Goal: Task Accomplishment & Management: Use online tool/utility

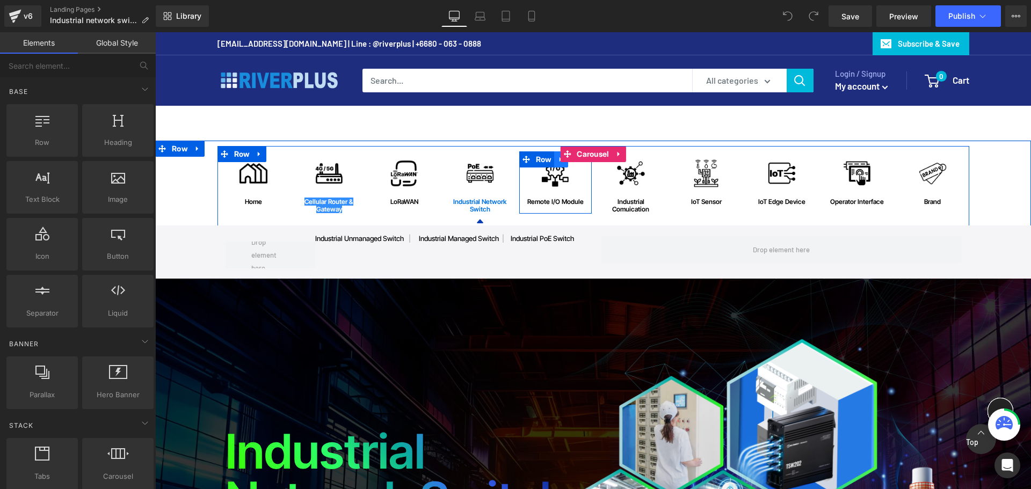
click at [554, 167] on link at bounding box center [561, 159] width 14 height 16
click at [551, 176] on span "Image" at bounding box center [555, 173] width 22 height 13
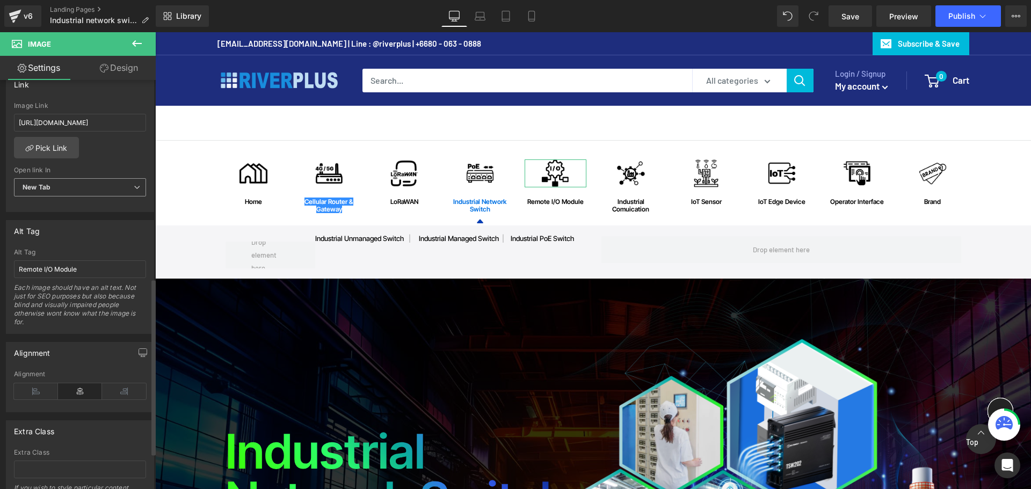
scroll to position [429, 0]
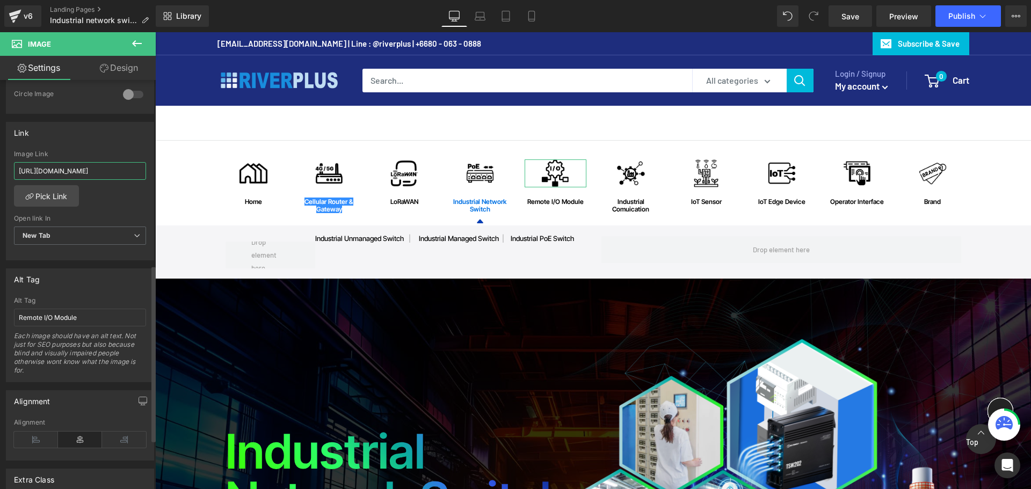
click at [81, 172] on input "[URL][DOMAIN_NAME]" at bounding box center [80, 171] width 132 height 18
paste input "[URL][DOMAIN_NAME]"
type input "[URL][DOMAIN_NAME]"
click at [121, 236] on span "New Tab" at bounding box center [80, 236] width 132 height 19
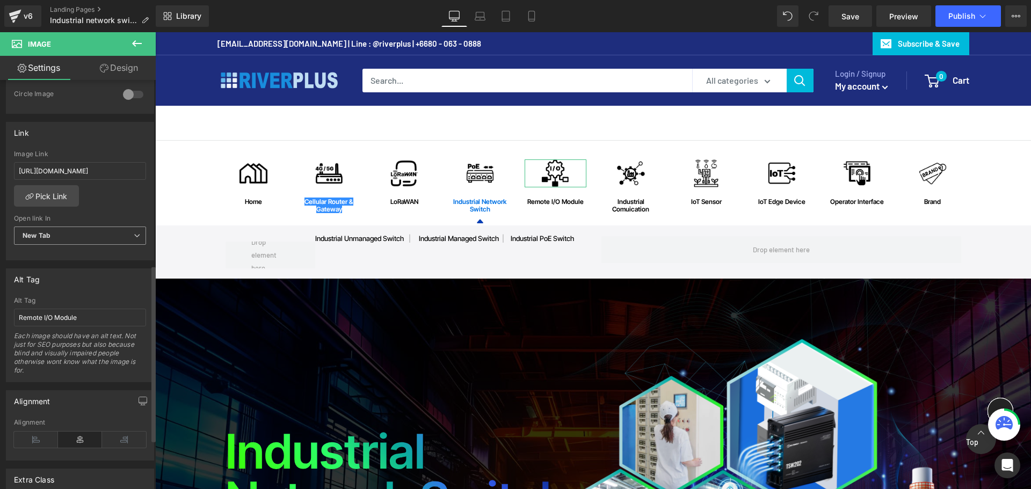
scroll to position [0, 0]
click at [96, 250] on li "Current Tab" at bounding box center [78, 254] width 128 height 16
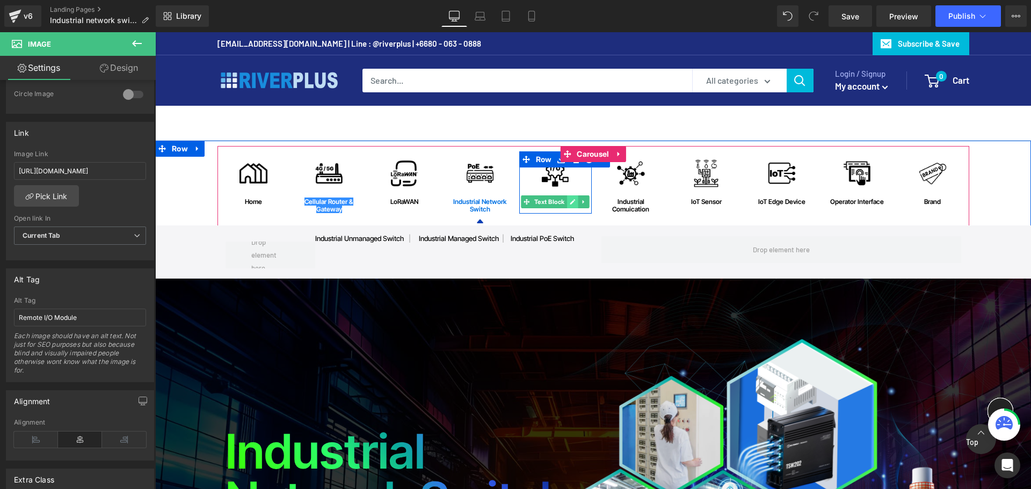
click at [570, 201] on icon at bounding box center [572, 201] width 5 height 5
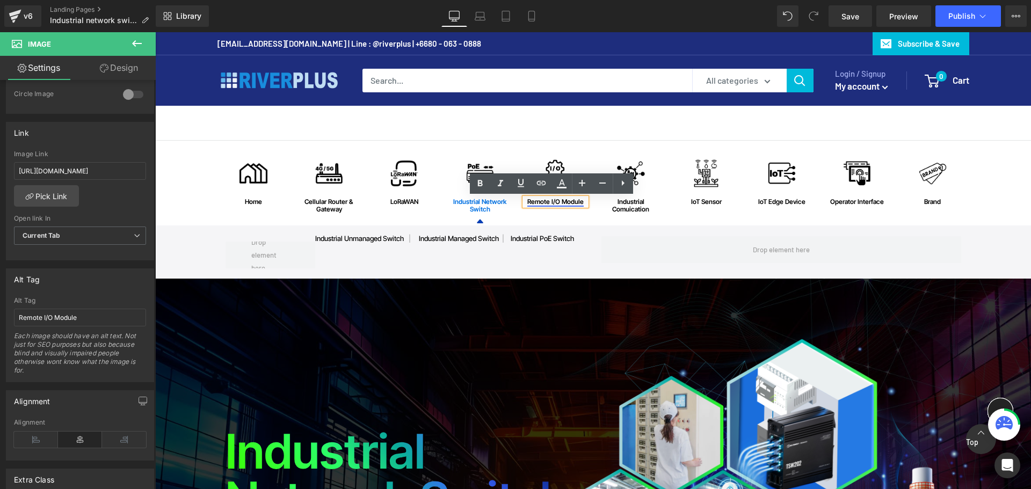
click at [562, 203] on link "Remote I/O Module" at bounding box center [555, 202] width 56 height 8
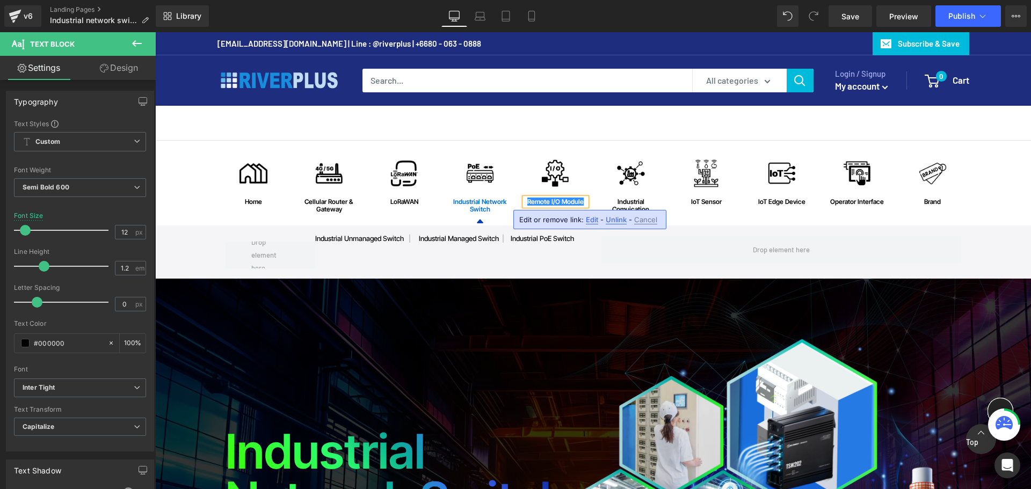
click at [588, 218] on span "Edit" at bounding box center [592, 219] width 12 height 9
click at [718, 0] on div "Text Color Highlight Color #333333 Edit or remove link: Edit - Unlink - Cancel …" at bounding box center [515, 0] width 1031 height 0
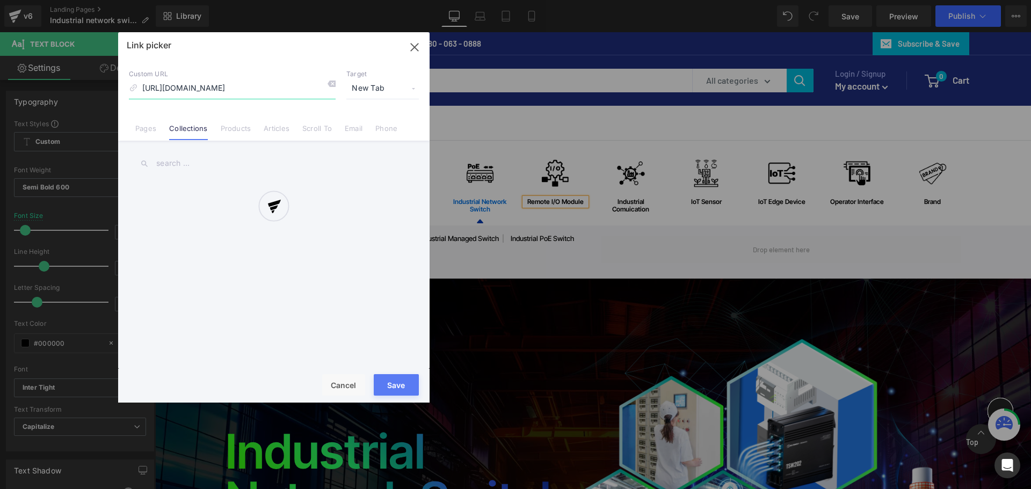
scroll to position [0, 137]
click at [360, 79] on div at bounding box center [273, 217] width 311 height 370
click at [362, 87] on div at bounding box center [273, 217] width 311 height 370
click at [412, 88] on div at bounding box center [273, 217] width 311 height 370
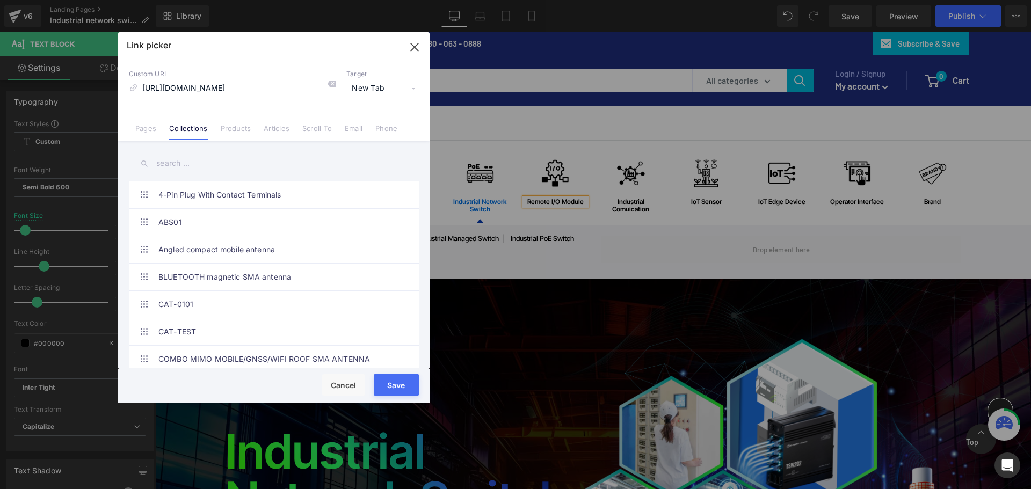
click at [370, 91] on span "New Tab" at bounding box center [382, 88] width 72 height 20
click at [375, 109] on li "Current Tab" at bounding box center [382, 108] width 83 height 19
click at [302, 90] on input "[URL][DOMAIN_NAME]" at bounding box center [232, 88] width 207 height 20
paste input "pages/ethernet-io-modules?_ab=0&key=1759291684533"
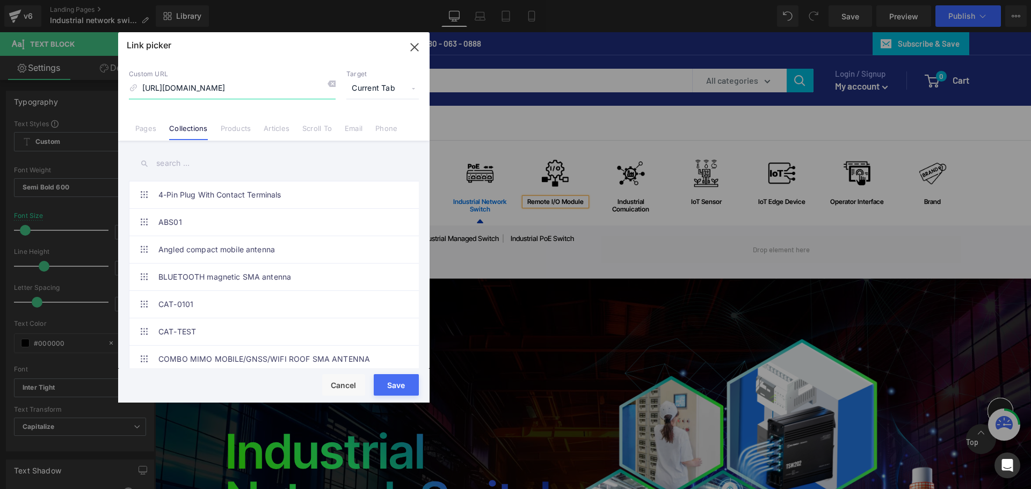
type input "[URL][DOMAIN_NAME]"
click at [410, 385] on button "Save" at bounding box center [396, 384] width 45 height 21
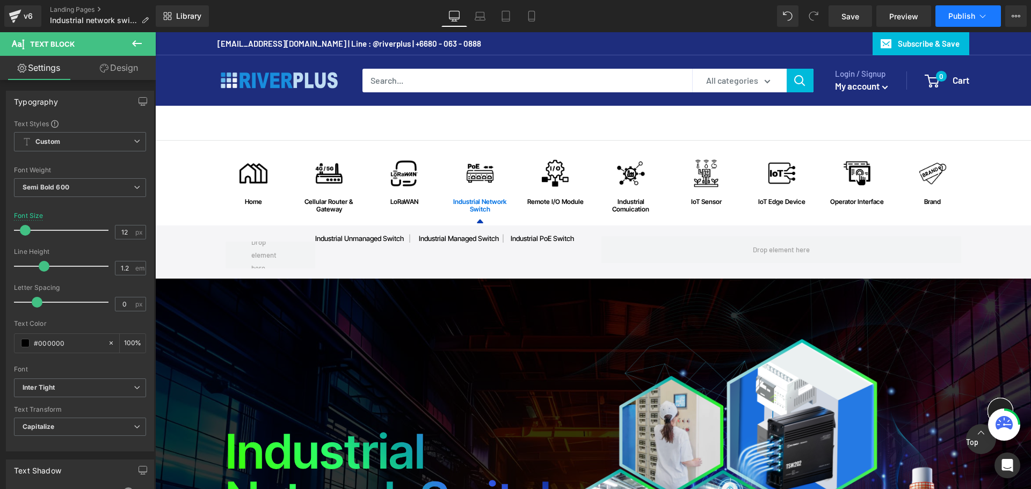
click at [970, 15] on span "Publish" at bounding box center [961, 16] width 27 height 9
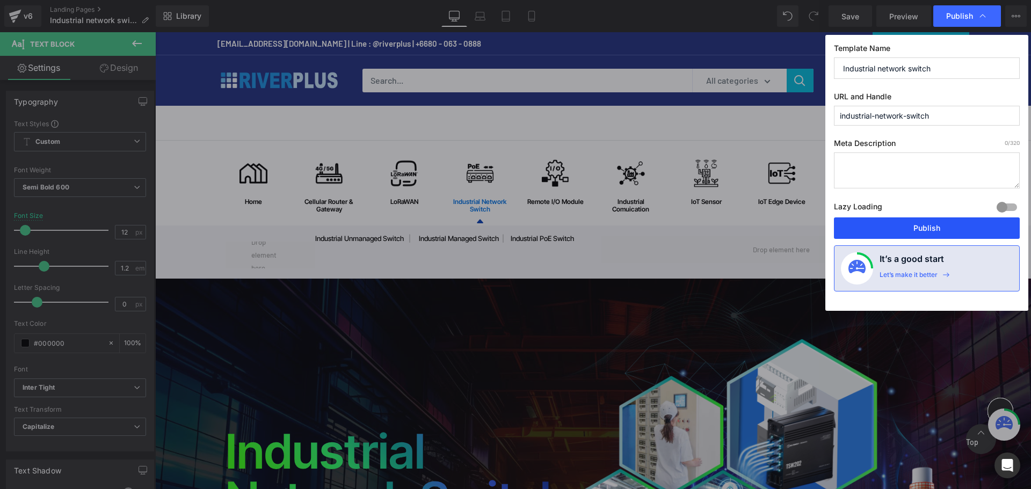
click at [920, 224] on button "Publish" at bounding box center [927, 227] width 186 height 21
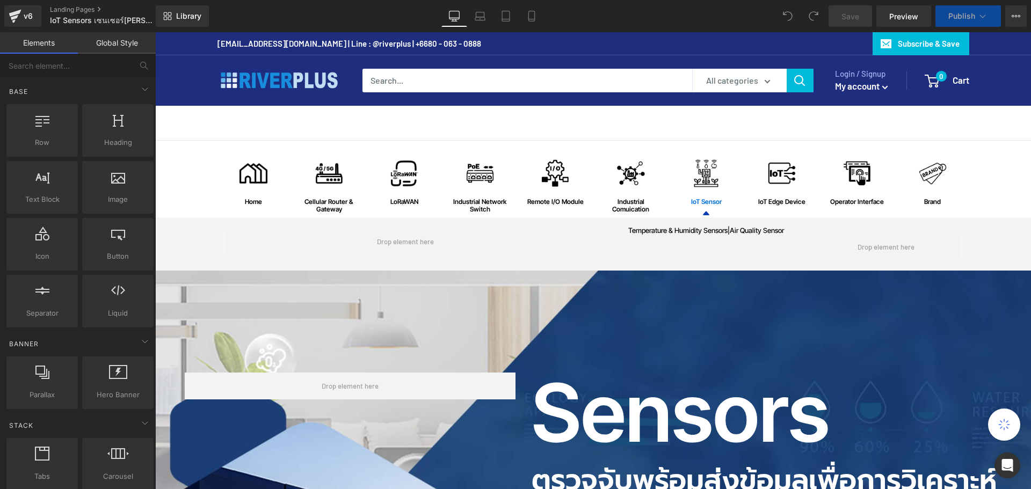
drag, startPoint x: 549, startPoint y: 172, endPoint x: 556, endPoint y: 172, distance: 7.5
click at [549, 172] on div "Image" at bounding box center [555, 173] width 62 height 28
click at [556, 172] on span "Image" at bounding box center [555, 173] width 22 height 13
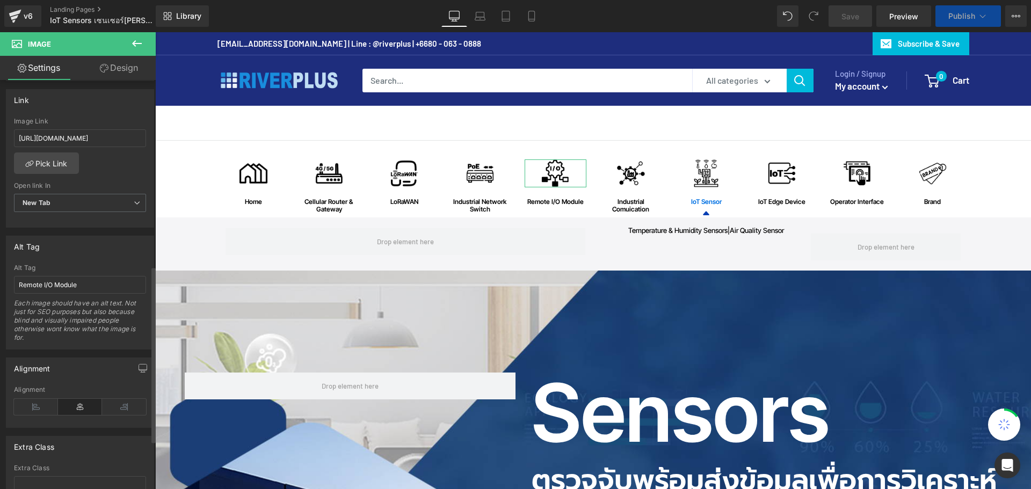
scroll to position [429, 0]
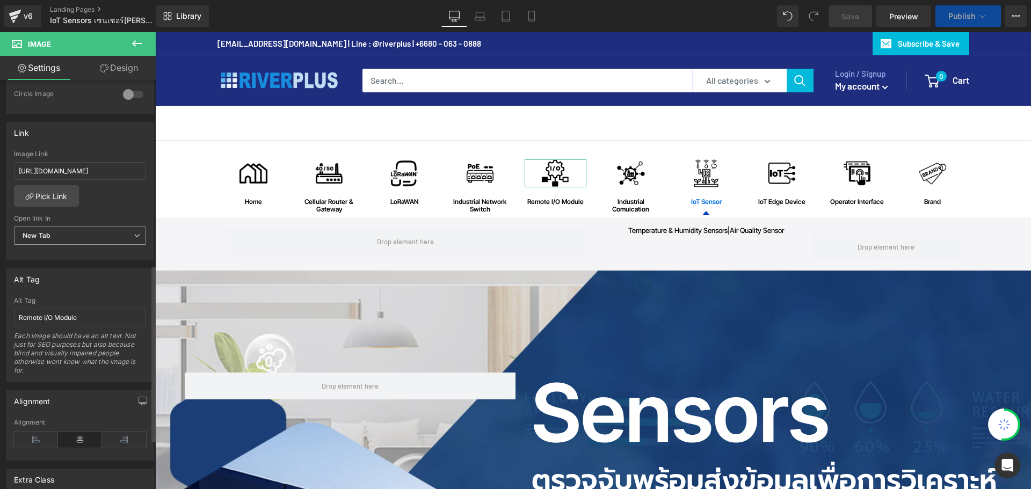
click at [125, 240] on span "New Tab" at bounding box center [80, 236] width 132 height 19
click at [70, 253] on li "Current Tab" at bounding box center [78, 254] width 128 height 16
click at [89, 172] on input "[URL][DOMAIN_NAME]" at bounding box center [80, 171] width 132 height 18
click at [104, 178] on input "[URL][DOMAIN_NAME]" at bounding box center [80, 171] width 132 height 18
paste input "[URL][DOMAIN_NAME]"
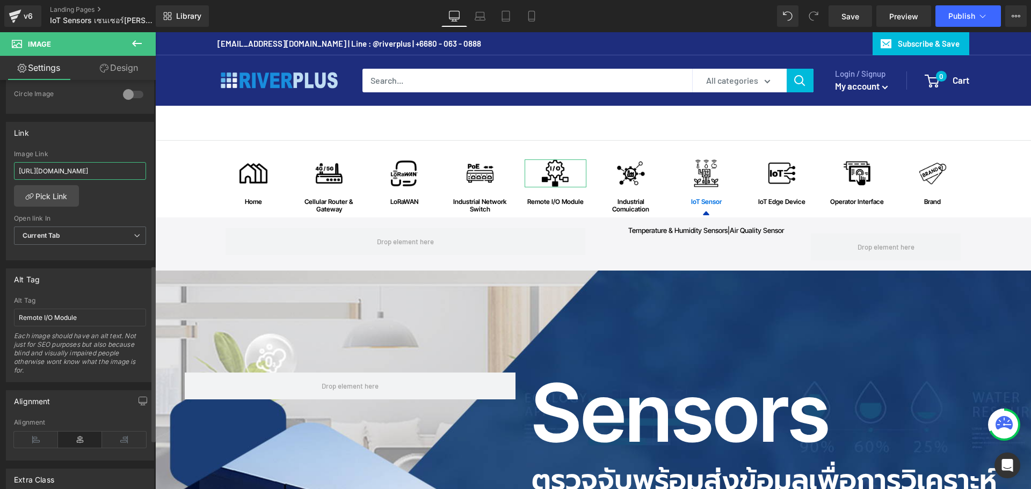
scroll to position [0, 121]
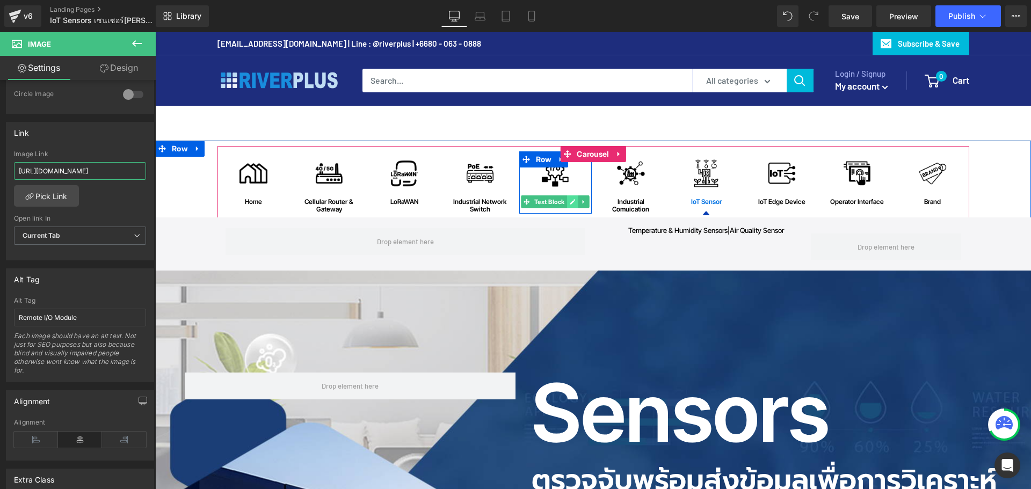
type input "[URL][DOMAIN_NAME]"
click at [569, 202] on icon at bounding box center [572, 202] width 6 height 6
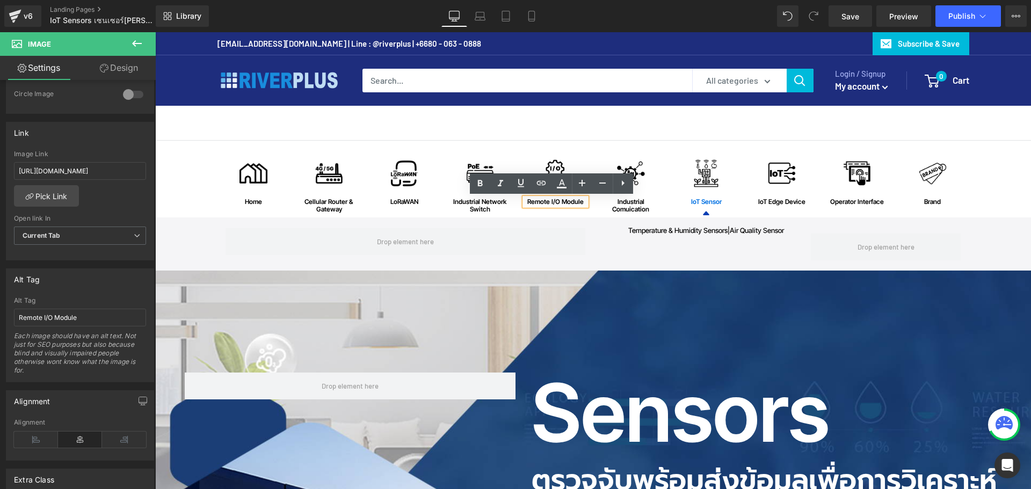
scroll to position [0, 0]
click at [538, 202] on link "Remote I/O Module" at bounding box center [555, 202] width 56 height 8
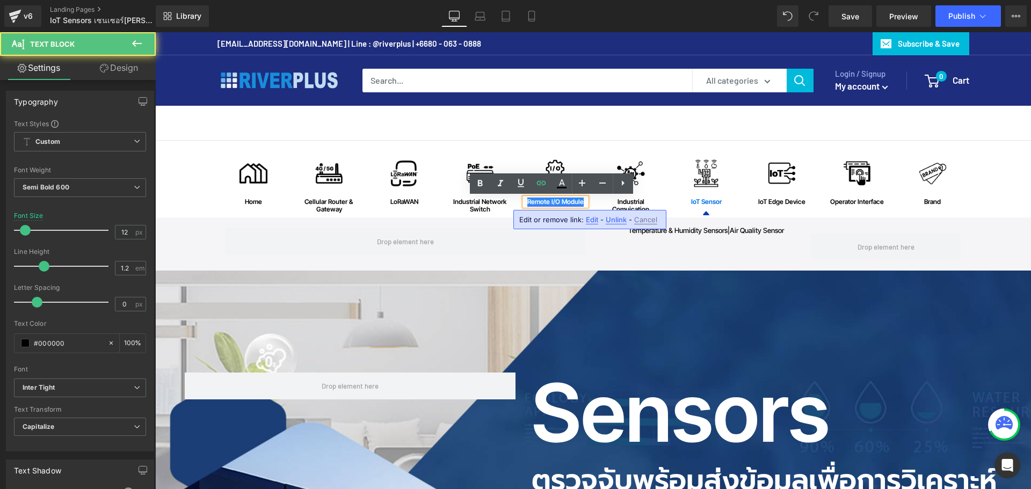
click at [538, 202] on link "Remote I/O Module" at bounding box center [555, 202] width 56 height 8
click at [594, 222] on span "Edit" at bounding box center [592, 219] width 12 height 9
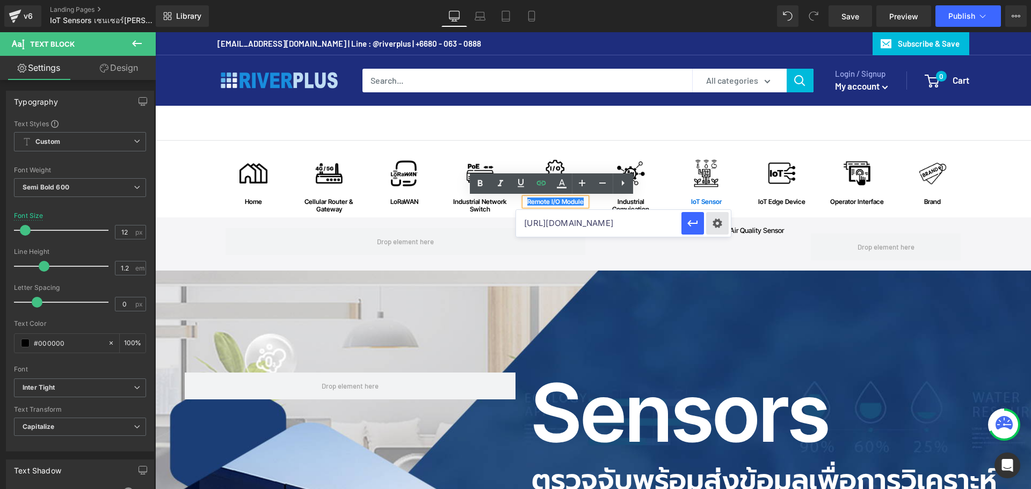
click at [714, 0] on div "Text Color Highlight Color #333333 Edit or remove link: Edit - Unlink - Cancel …" at bounding box center [515, 0] width 1031 height 0
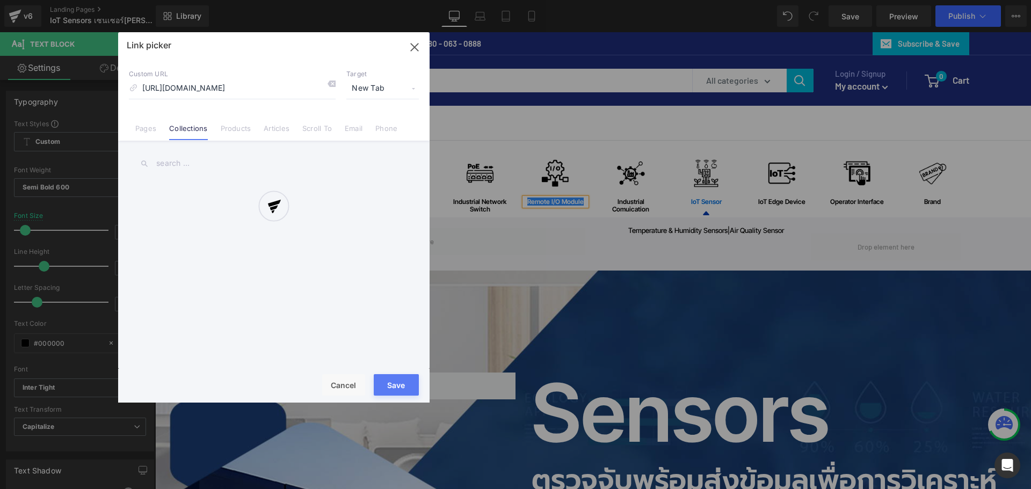
scroll to position [0, 137]
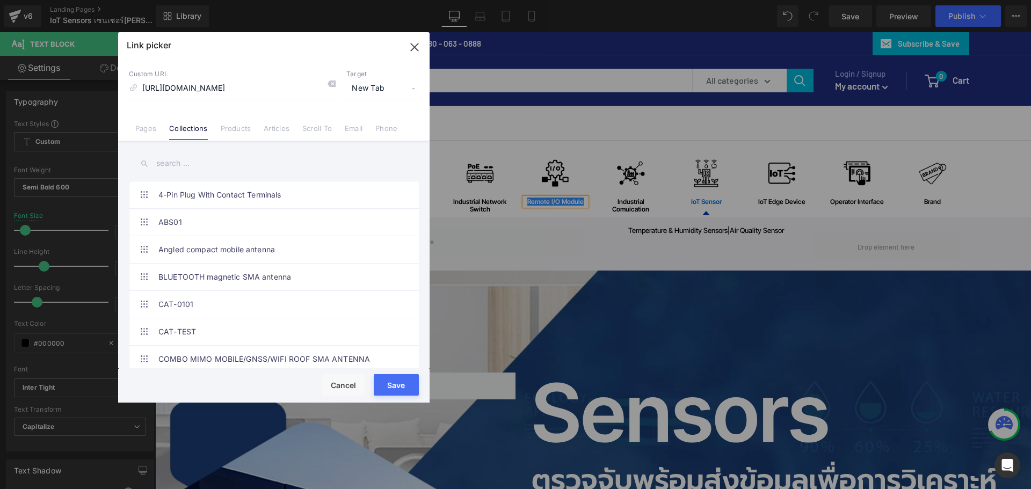
click at [397, 92] on span "New Tab" at bounding box center [382, 88] width 72 height 20
click at [389, 107] on li "Current Tab" at bounding box center [382, 108] width 83 height 19
click at [334, 86] on icon at bounding box center [331, 83] width 9 height 9
click at [296, 86] on input "[URL][DOMAIN_NAME]" at bounding box center [232, 88] width 207 height 20
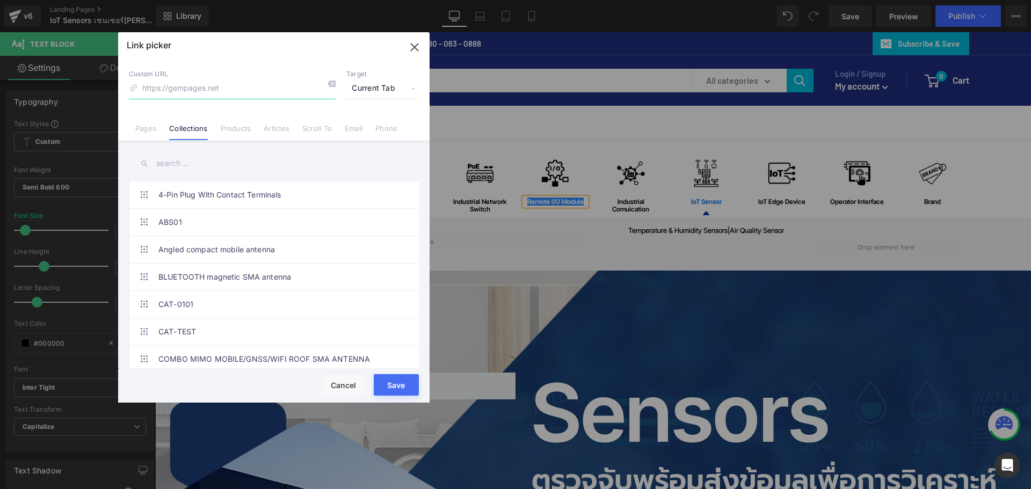
paste input "[URL][DOMAIN_NAME]"
type input "[URL][DOMAIN_NAME]"
click at [399, 383] on button "Save" at bounding box center [396, 384] width 45 height 21
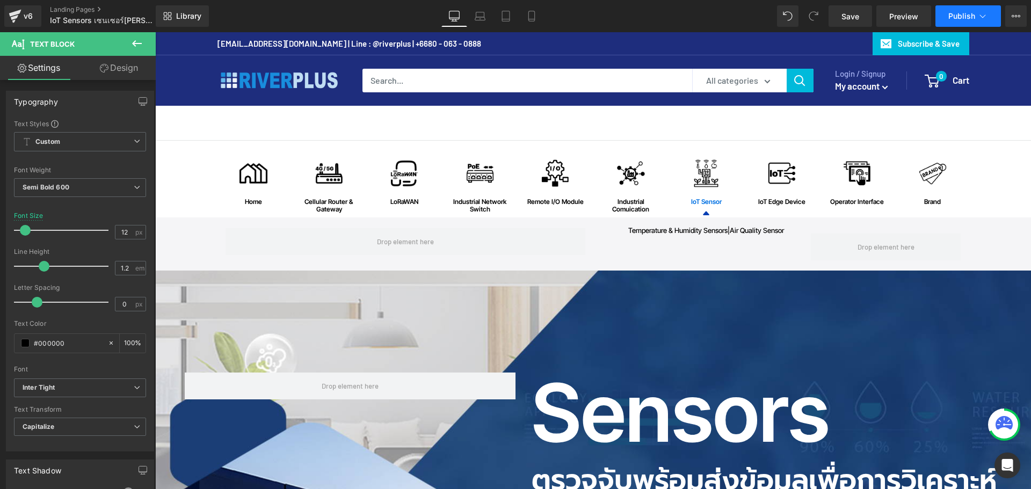
click at [964, 15] on span "Publish" at bounding box center [961, 16] width 27 height 9
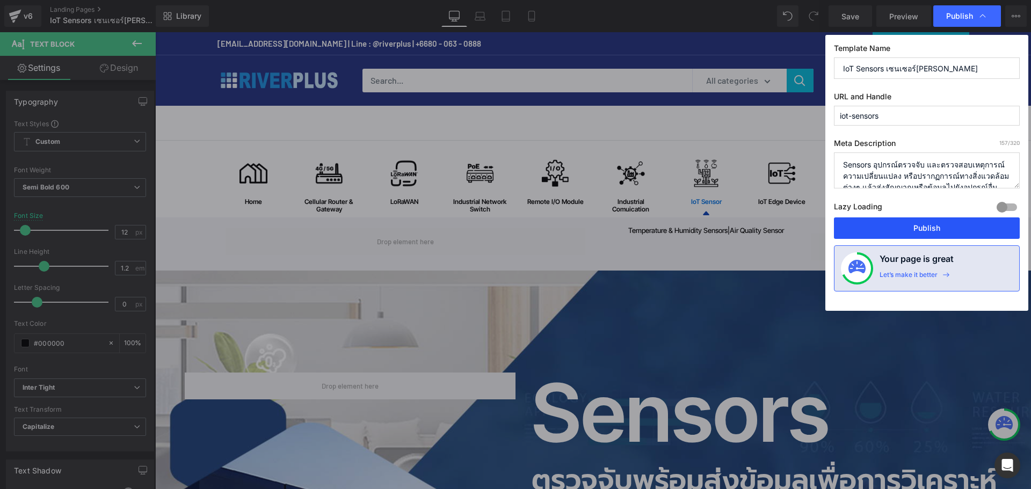
click at [931, 226] on button "Publish" at bounding box center [927, 227] width 186 height 21
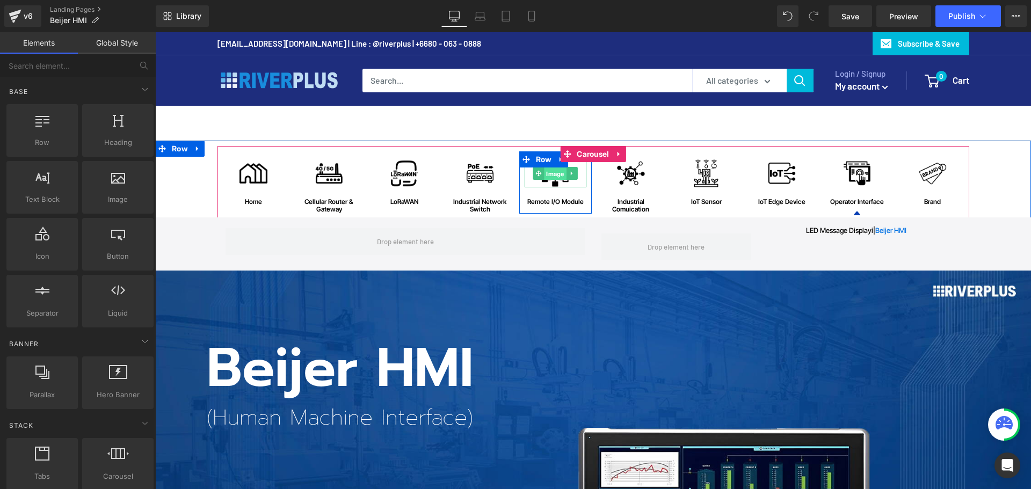
click at [559, 176] on span "Image" at bounding box center [555, 173] width 22 height 13
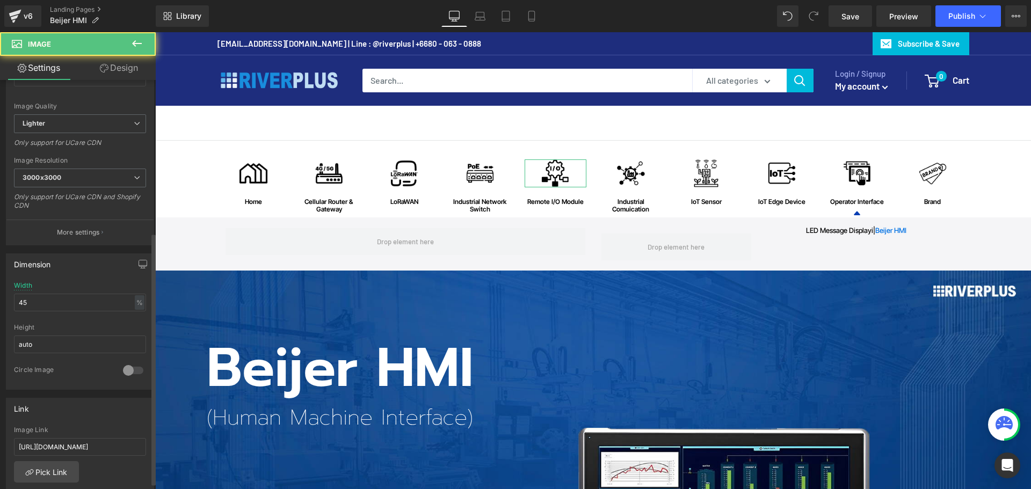
scroll to position [268, 0]
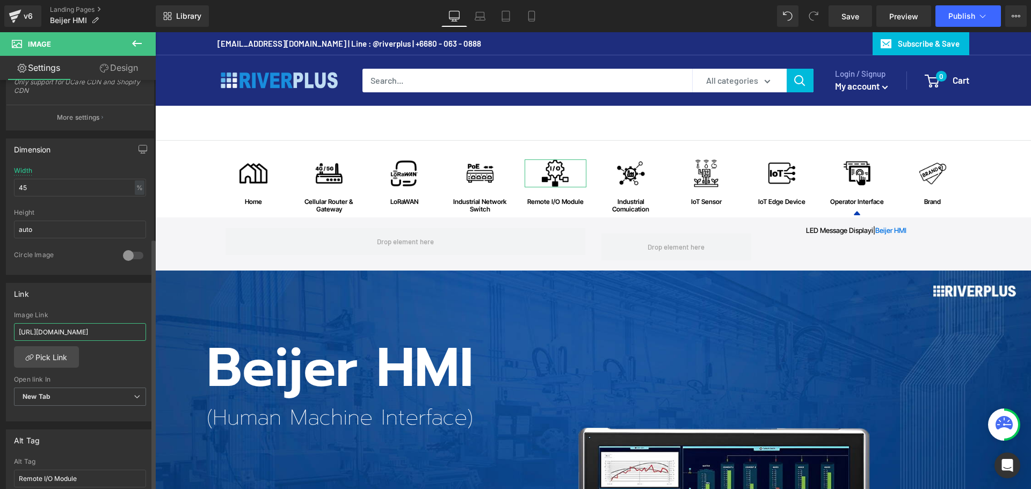
click at [96, 334] on input "[URL][DOMAIN_NAME]" at bounding box center [80, 332] width 132 height 18
paste input "pages/ethernet-io-modules?_ab=0&key=1759291684533"
type input "[URL][DOMAIN_NAME]"
click at [122, 403] on span "New Tab" at bounding box center [80, 397] width 132 height 19
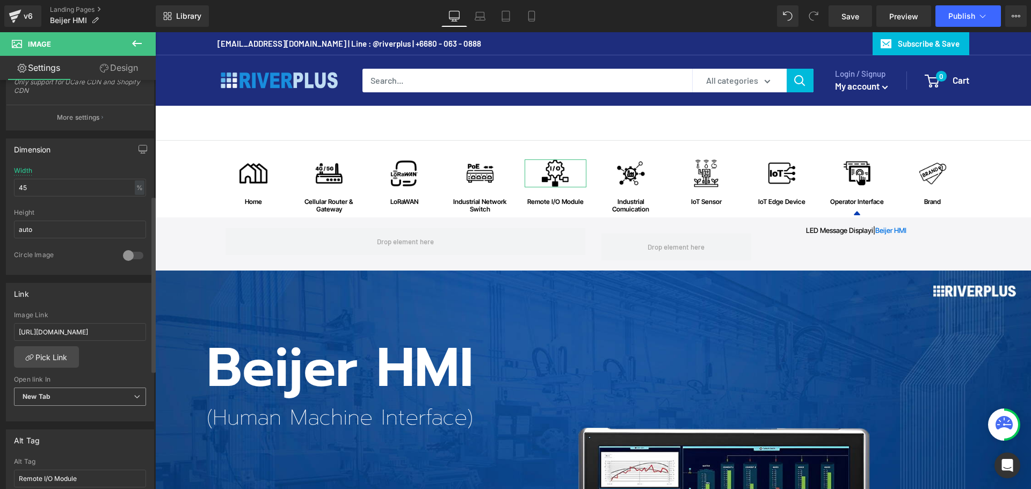
scroll to position [0, 0]
click at [91, 420] on li "Current Tab" at bounding box center [78, 415] width 128 height 16
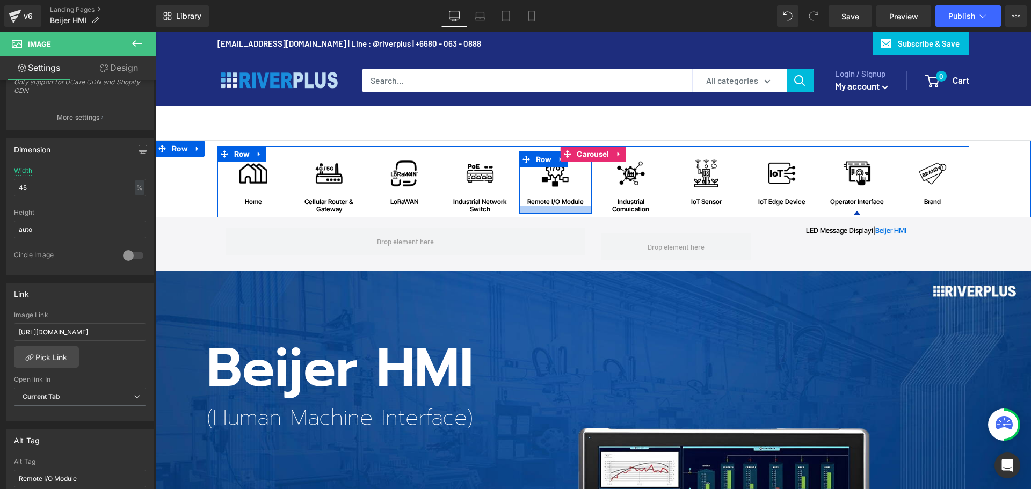
click at [546, 206] on div at bounding box center [555, 210] width 73 height 8
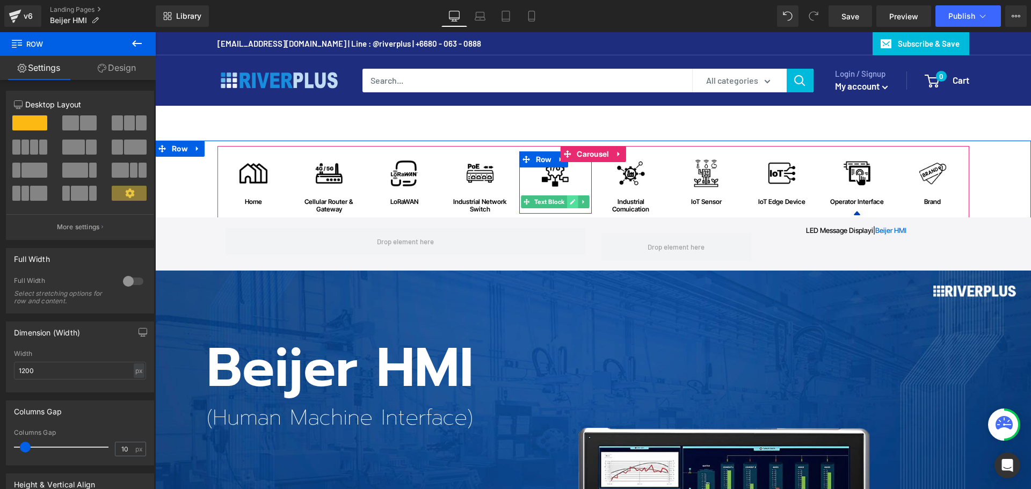
click at [569, 200] on icon at bounding box center [572, 202] width 6 height 6
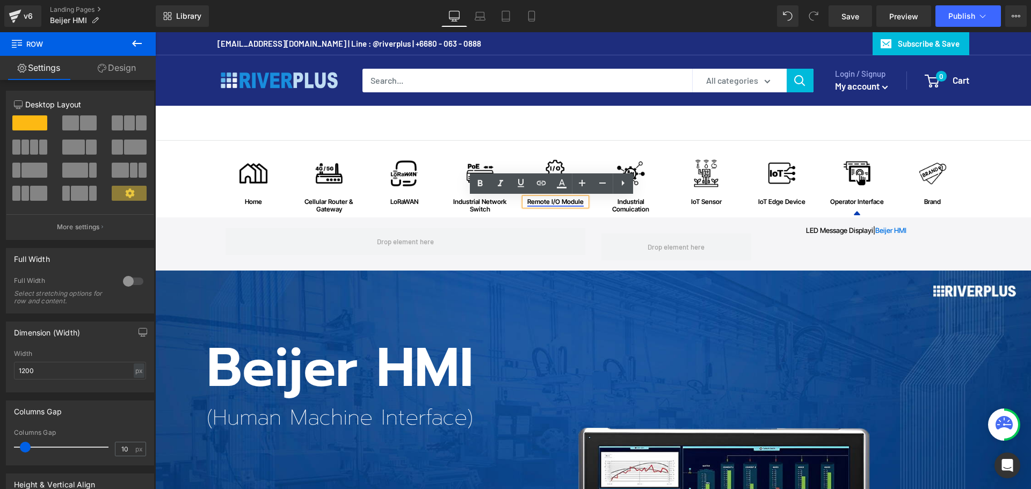
click at [567, 202] on link "Remote I/O Module" at bounding box center [555, 202] width 56 height 8
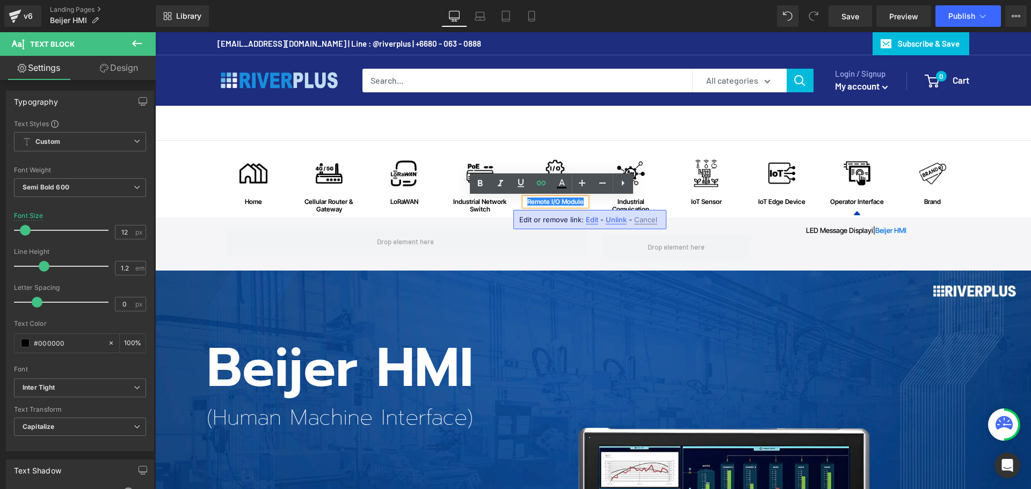
click at [587, 220] on span "Edit" at bounding box center [592, 219] width 12 height 9
click at [707, 0] on div "Text Color Highlight Color #333333 Edit or remove link: Edit - Unlink - Cancel …" at bounding box center [515, 0] width 1031 height 0
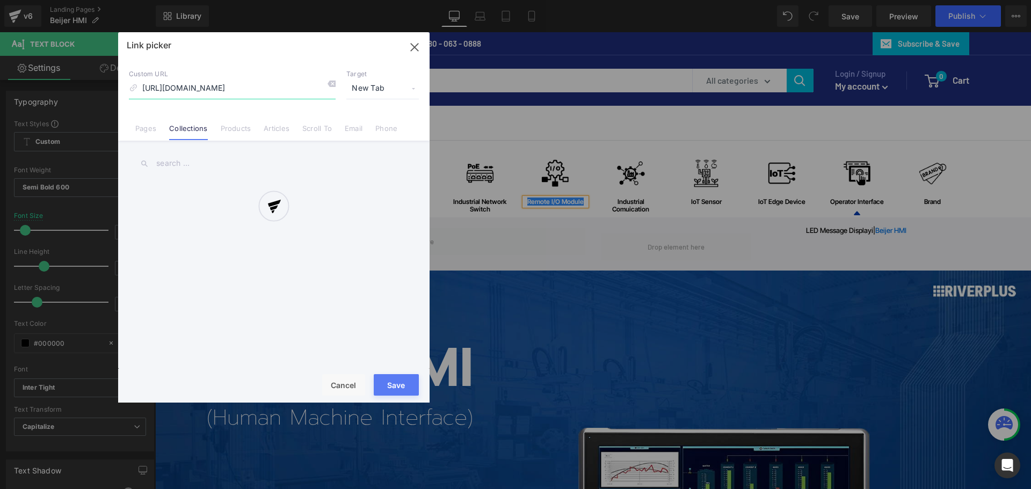
scroll to position [0, 137]
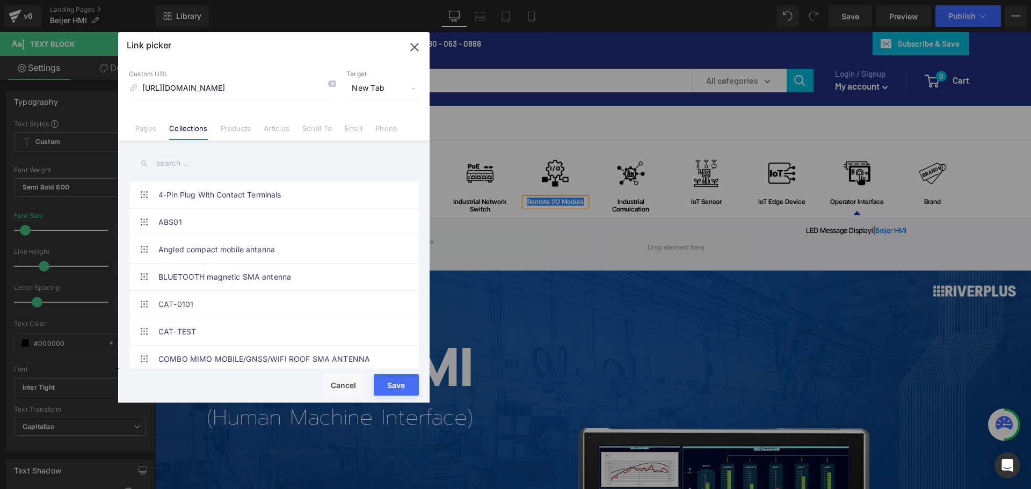
click at [399, 91] on span "New Tab" at bounding box center [382, 88] width 72 height 20
click at [384, 113] on li "Current Tab" at bounding box center [382, 108] width 83 height 19
click at [303, 91] on input "[URL][DOMAIN_NAME]" at bounding box center [232, 88] width 207 height 20
paste input "pages/ethernet-io-modules?_ab=0&key=1759291684533"
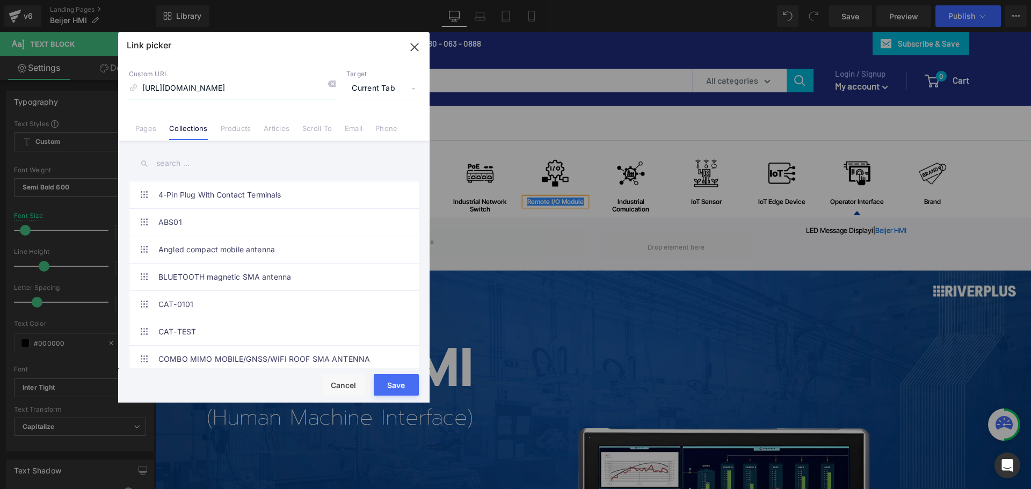
scroll to position [0, 91]
type input "[URL][DOMAIN_NAME]"
click at [411, 386] on button "Save" at bounding box center [396, 384] width 45 height 21
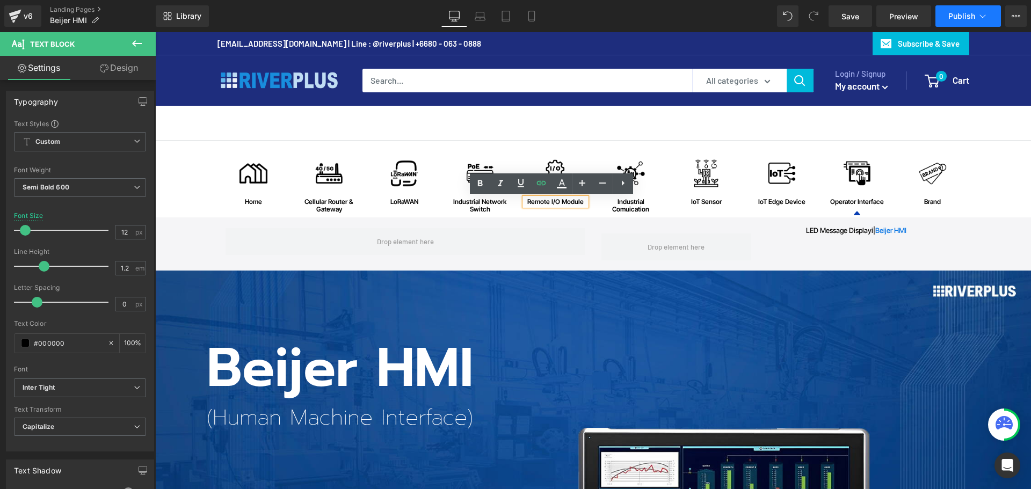
click at [978, 25] on button "Publish" at bounding box center [967, 15] width 65 height 21
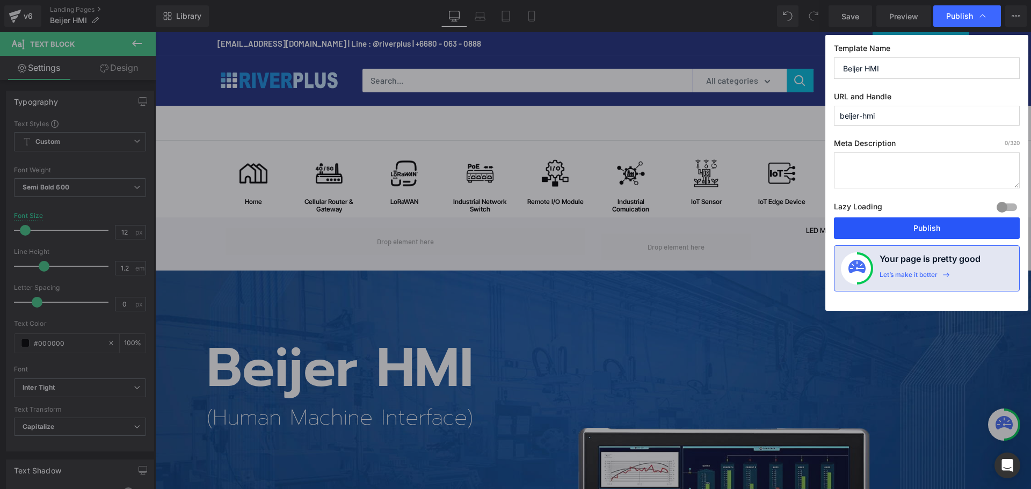
click at [926, 225] on button "Publish" at bounding box center [927, 227] width 186 height 21
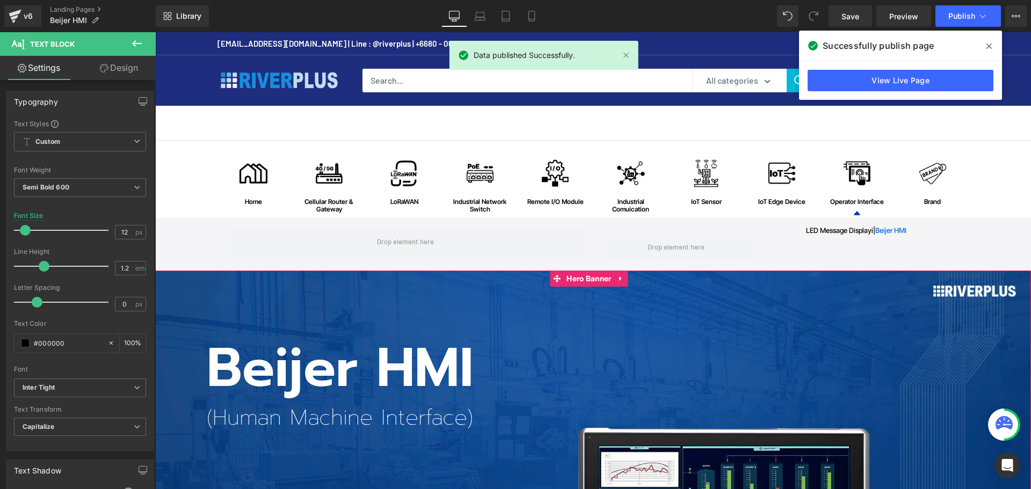
click at [847, 272] on div "Beijer HMI Heading (Human Machine Interface) Heading Row" at bounding box center [592, 478] width 875 height 414
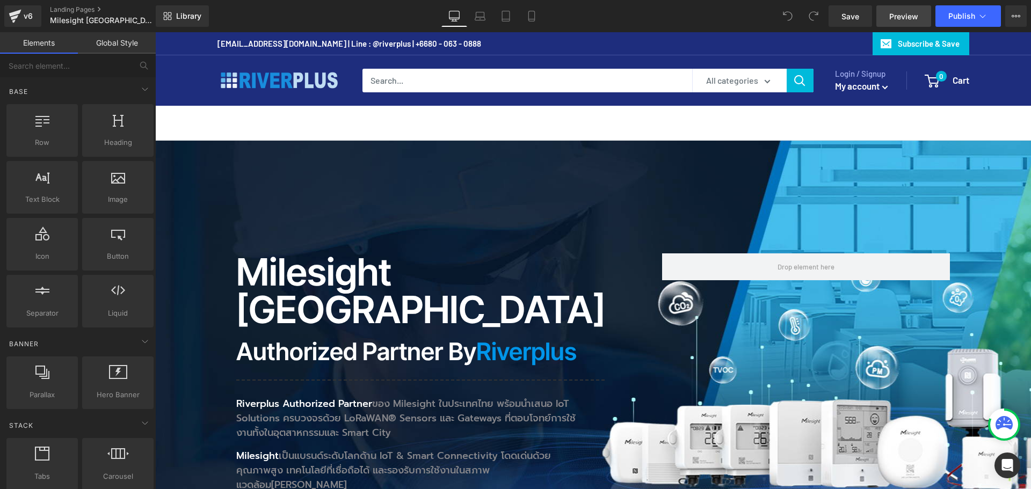
click at [911, 15] on span "Preview" at bounding box center [903, 16] width 29 height 11
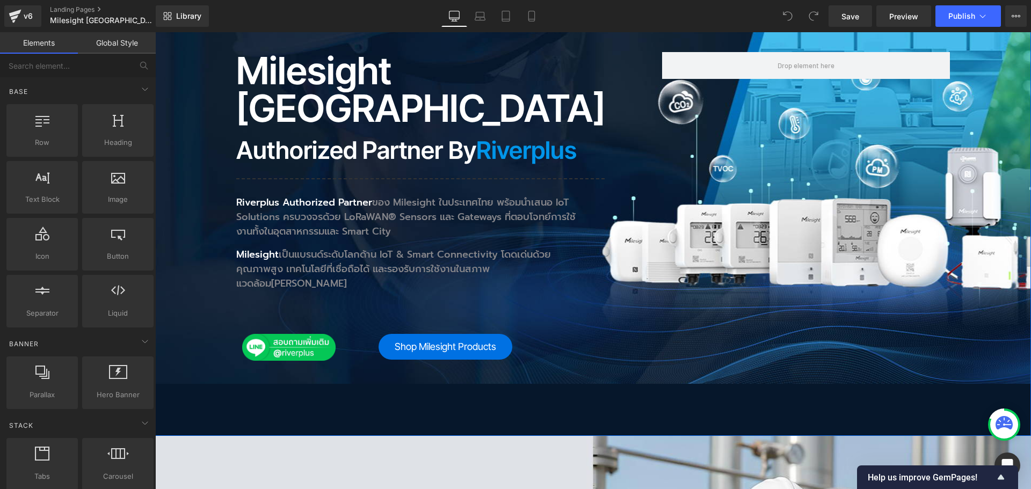
scroll to position [215, 0]
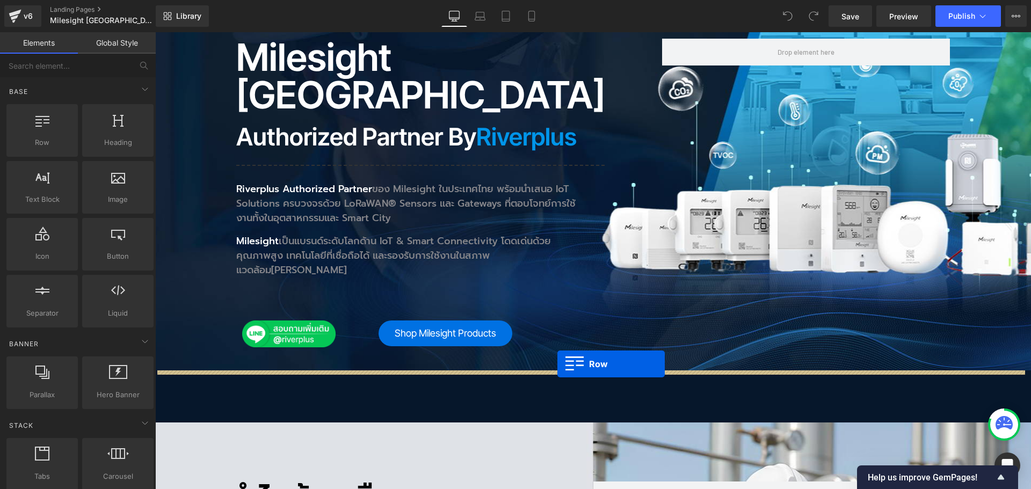
drag, startPoint x: 197, startPoint y: 166, endPoint x: 557, endPoint y: 364, distance: 411.0
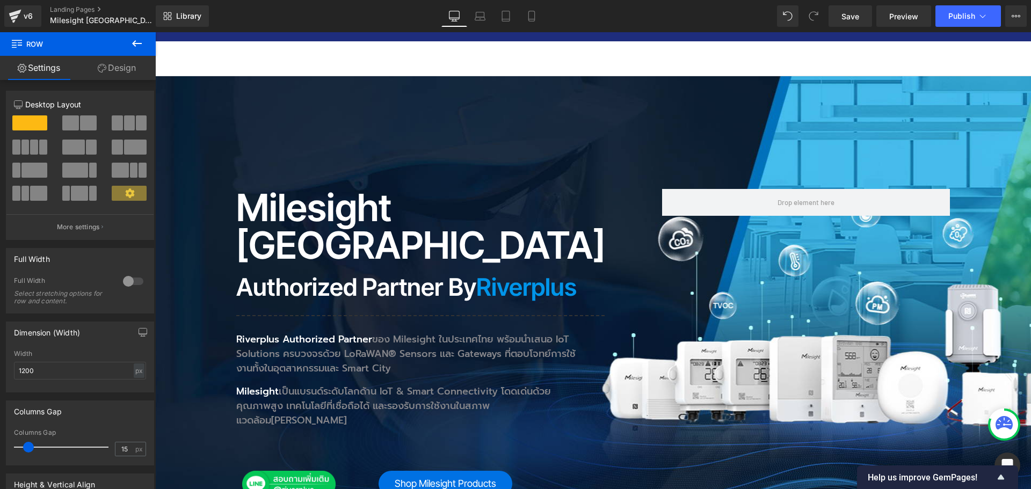
scroll to position [54, 0]
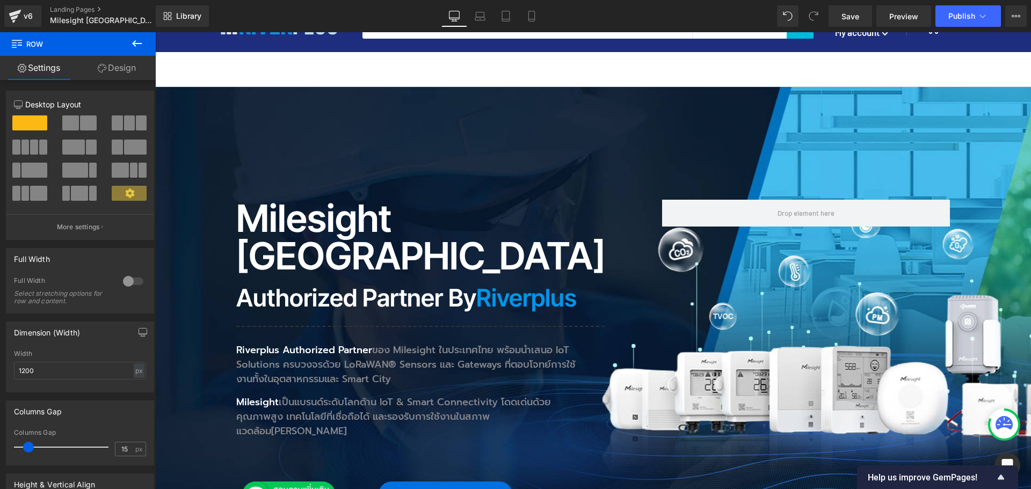
click at [251, 117] on div "Milesight Thailand Heading Authorized Partner by Riverplus Heading Separator Ri…" at bounding box center [592, 335] width 875 height 497
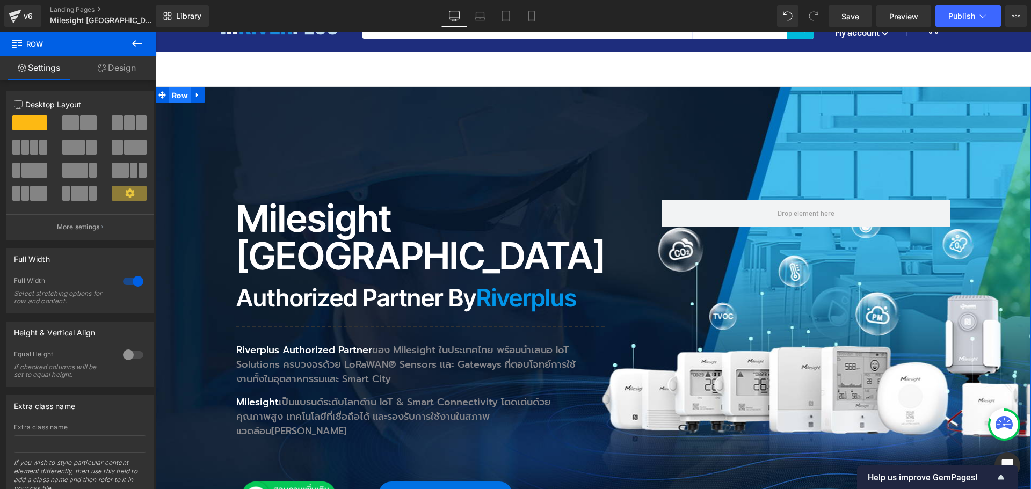
click at [179, 100] on span "Row" at bounding box center [179, 95] width 21 height 16
click at [130, 77] on link "Design" at bounding box center [117, 68] width 78 height 24
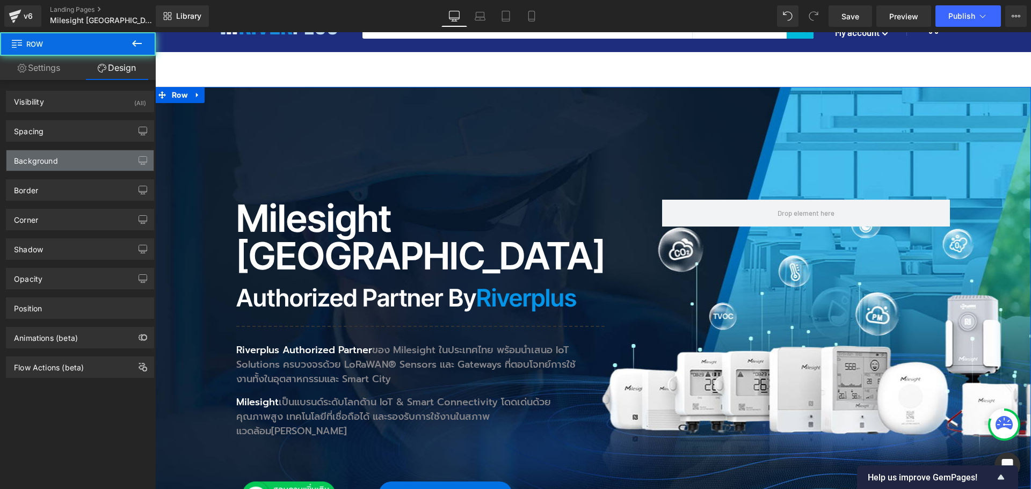
click at [56, 162] on div "Background" at bounding box center [36, 157] width 44 height 15
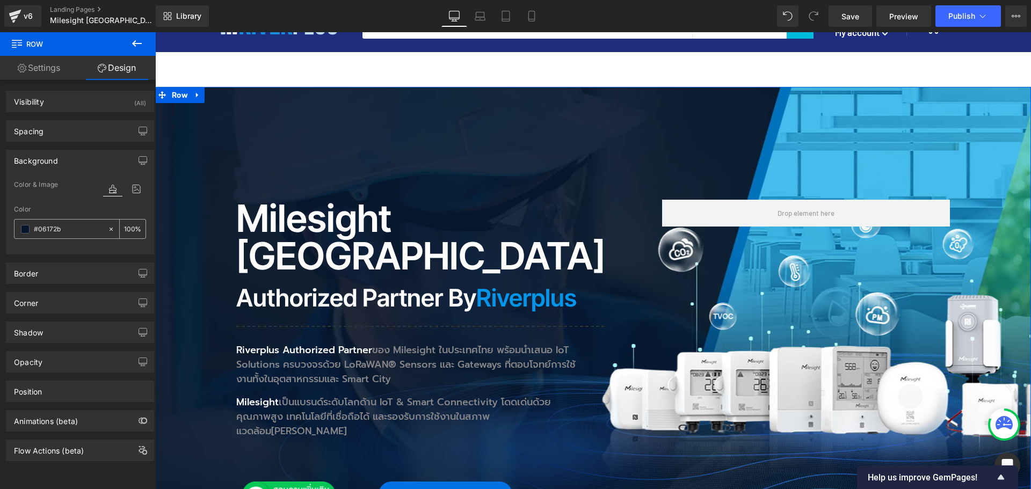
click at [64, 236] on div "#06172b" at bounding box center [60, 229] width 93 height 19
click at [67, 232] on input "#06172b" at bounding box center [68, 229] width 69 height 12
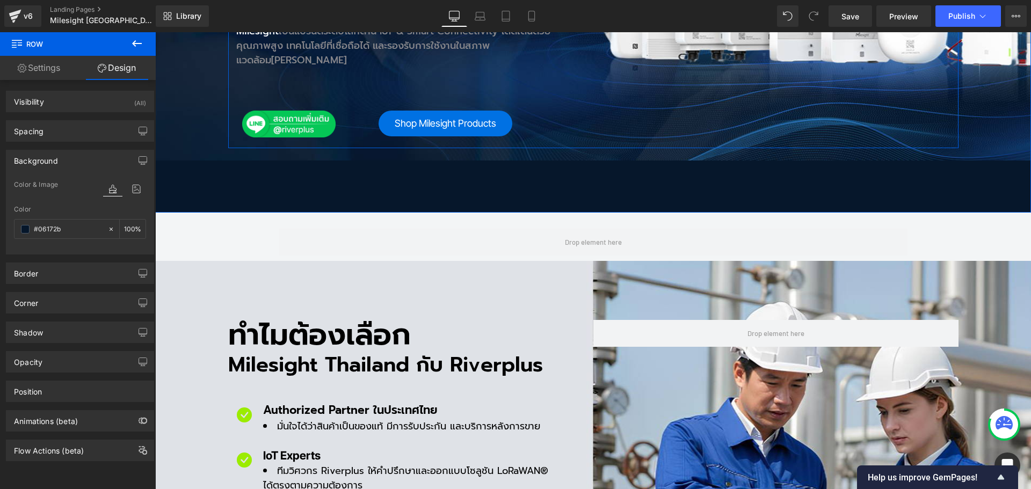
scroll to position [429, 0]
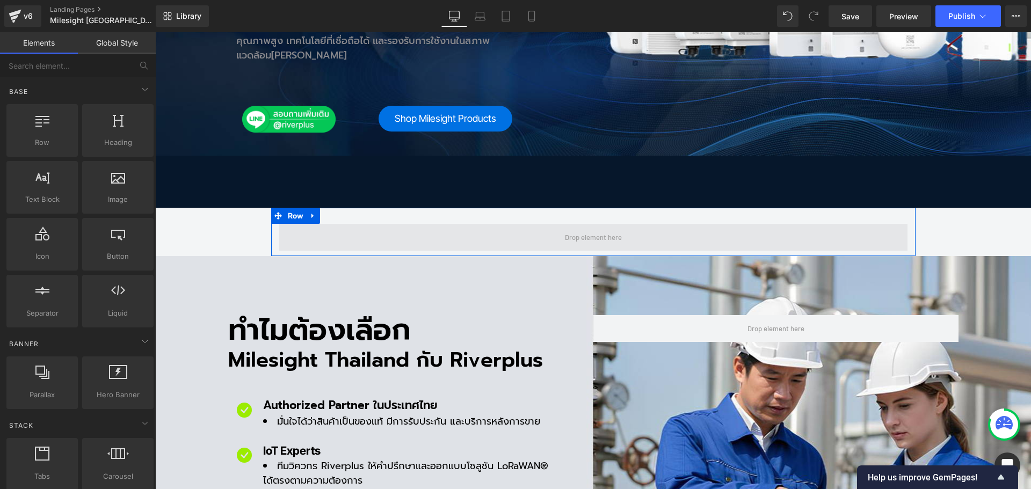
click at [461, 208] on div "Row" at bounding box center [593, 232] width 644 height 48
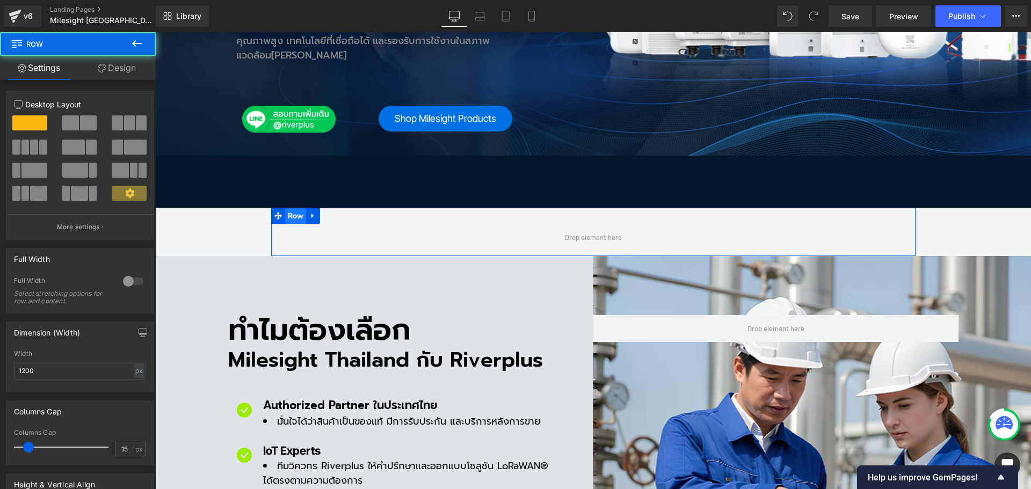
click at [285, 208] on span "Row" at bounding box center [295, 216] width 21 height 16
click at [122, 278] on div at bounding box center [133, 281] width 26 height 17
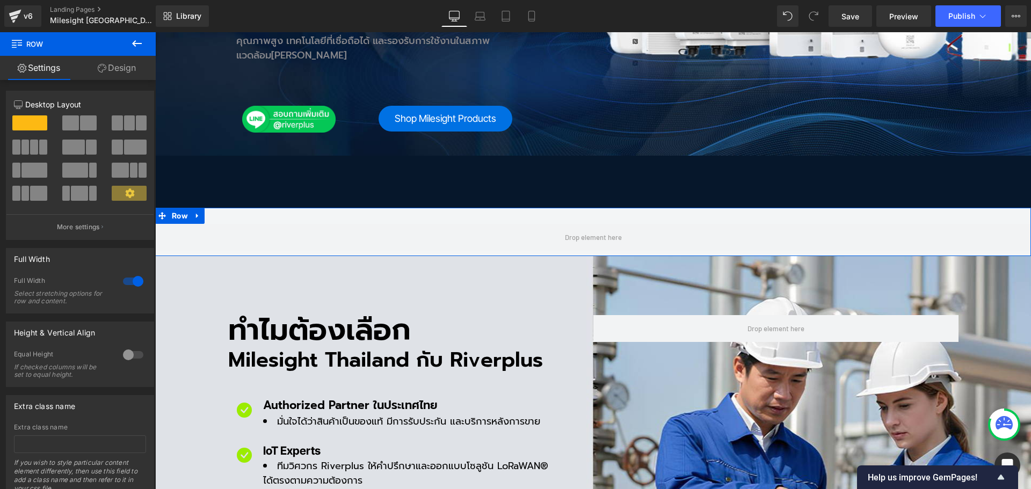
click at [125, 73] on link "Design" at bounding box center [117, 68] width 78 height 24
click at [0, 0] on div "Spacing" at bounding box center [0, 0] width 0 height 0
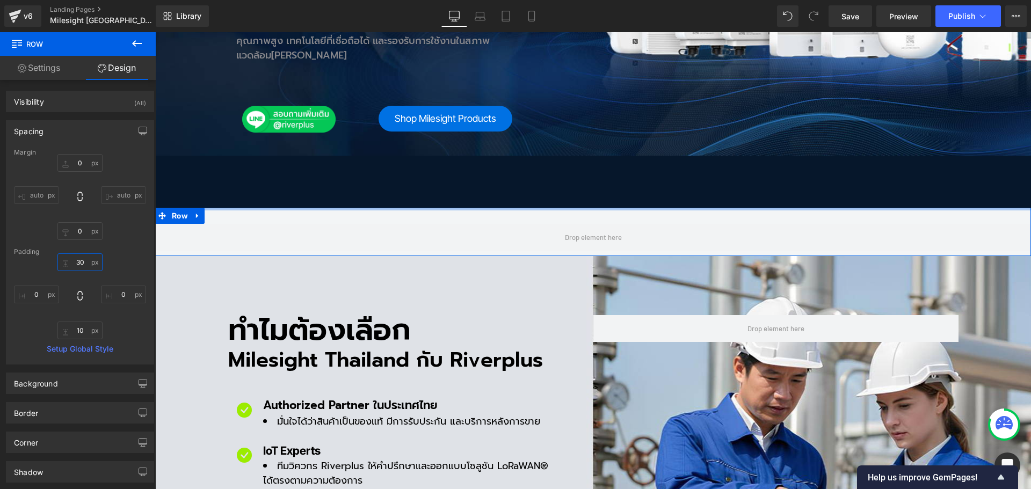
click at [84, 260] on input "text" at bounding box center [79, 262] width 45 height 18
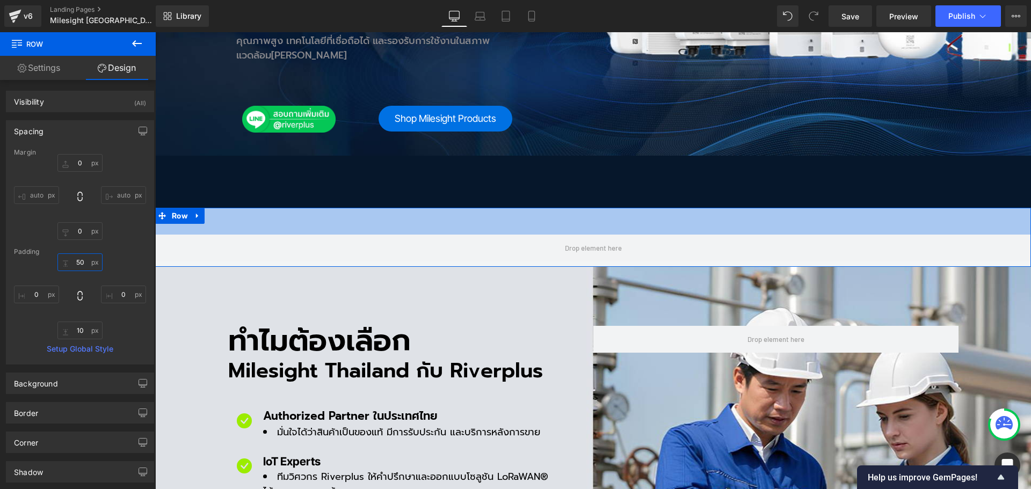
click at [84, 260] on input "50" at bounding box center [79, 262] width 45 height 18
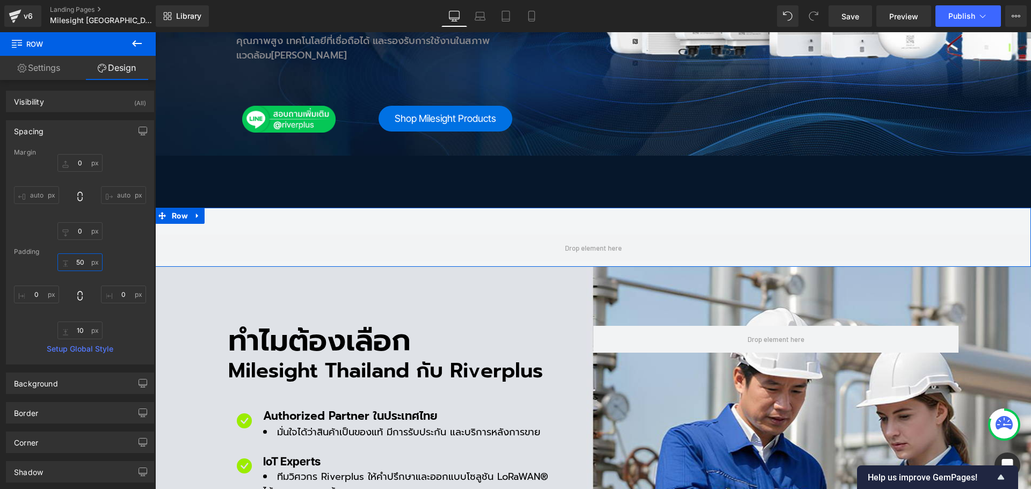
type input "5"
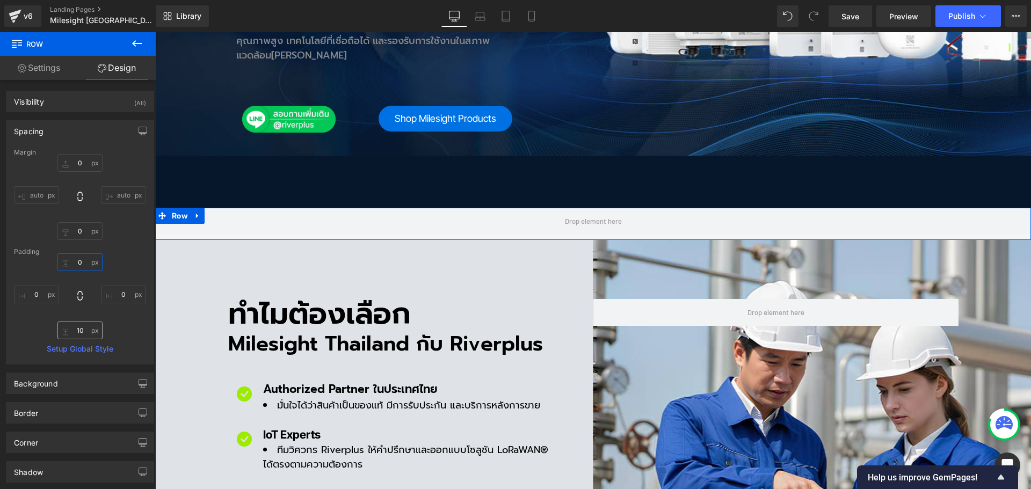
type input "0"
click at [85, 329] on input "text" at bounding box center [79, 331] width 45 height 18
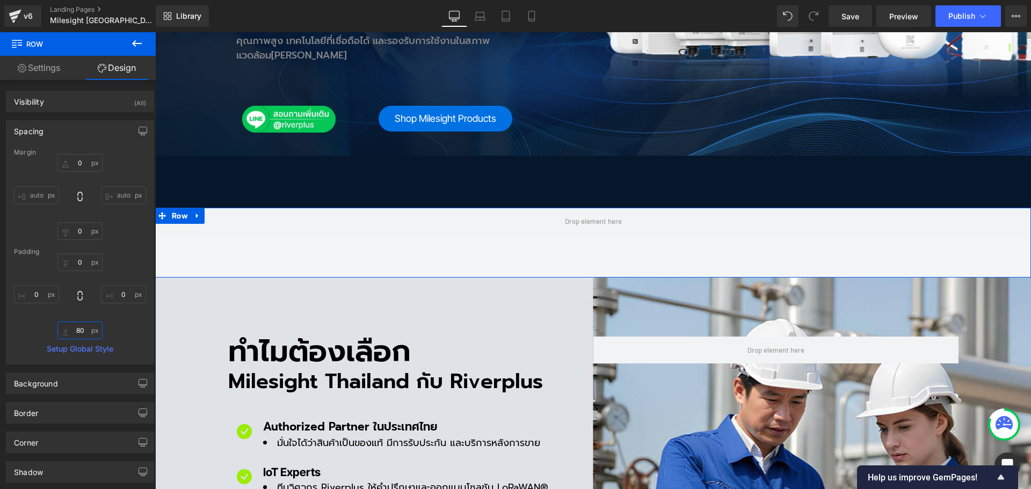
type input "80"
click at [39, 129] on div "Spacing" at bounding box center [29, 128] width 30 height 15
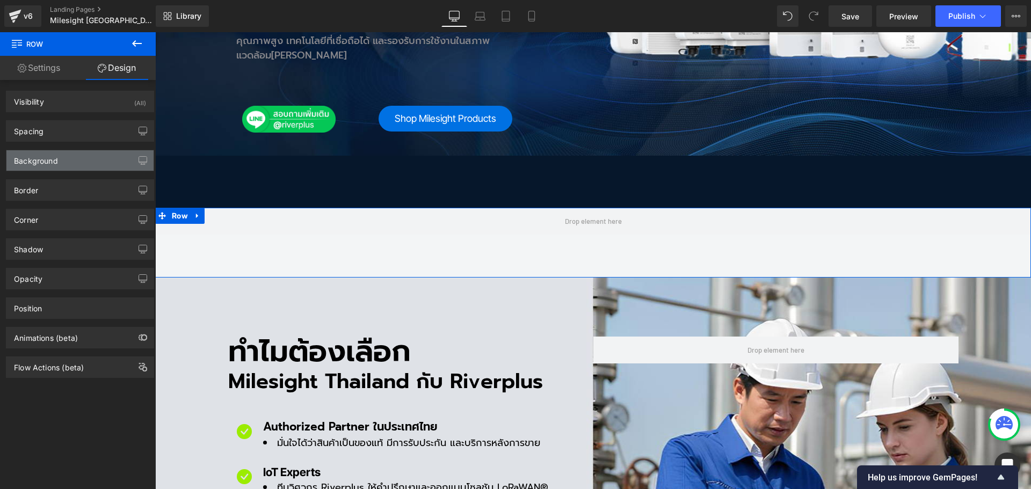
click at [43, 160] on div "Background" at bounding box center [36, 157] width 44 height 15
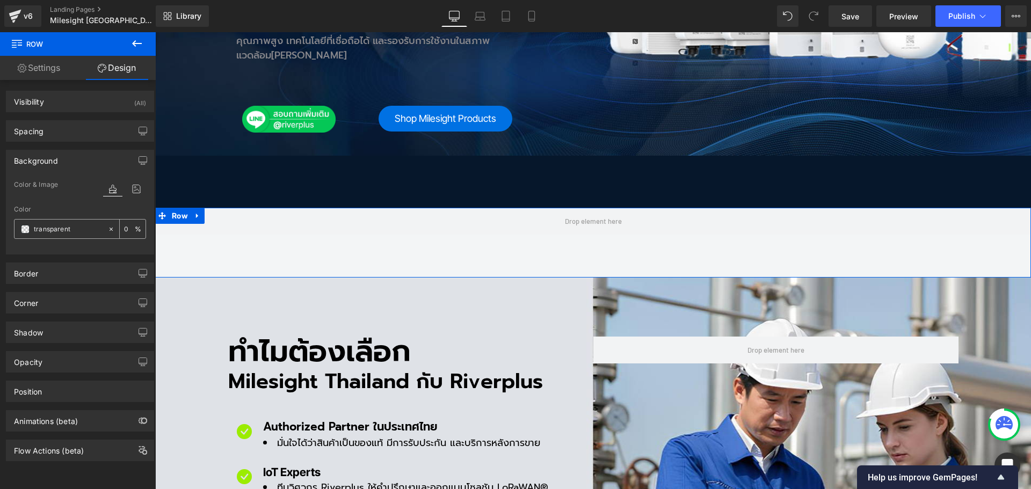
click at [74, 224] on input "text" at bounding box center [68, 229] width 69 height 12
paste input "#06172b"
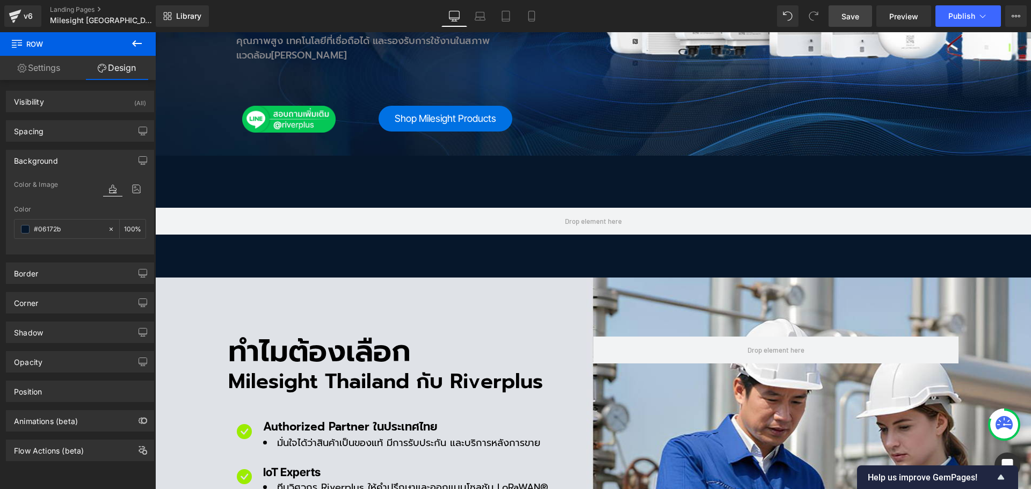
type input "#06172b"
click at [858, 18] on span "Save" at bounding box center [850, 16] width 18 height 11
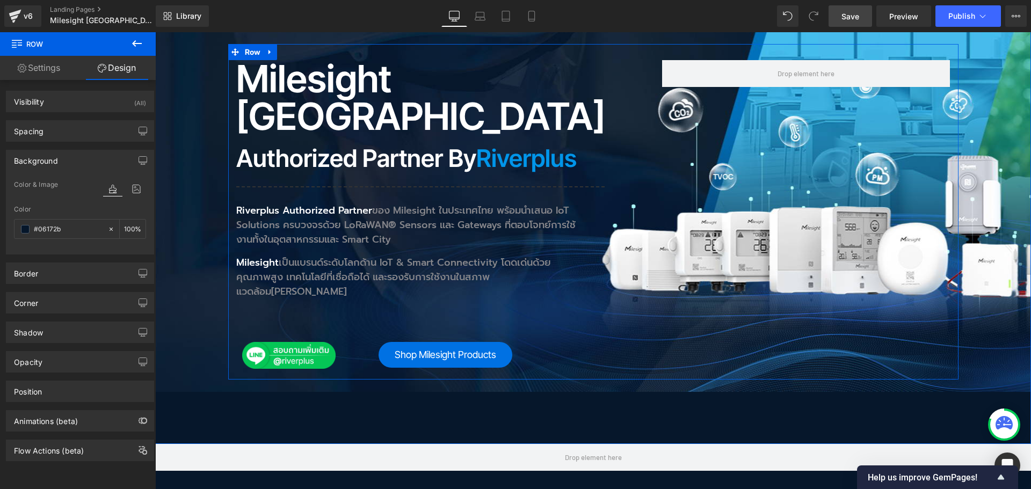
scroll to position [376, 0]
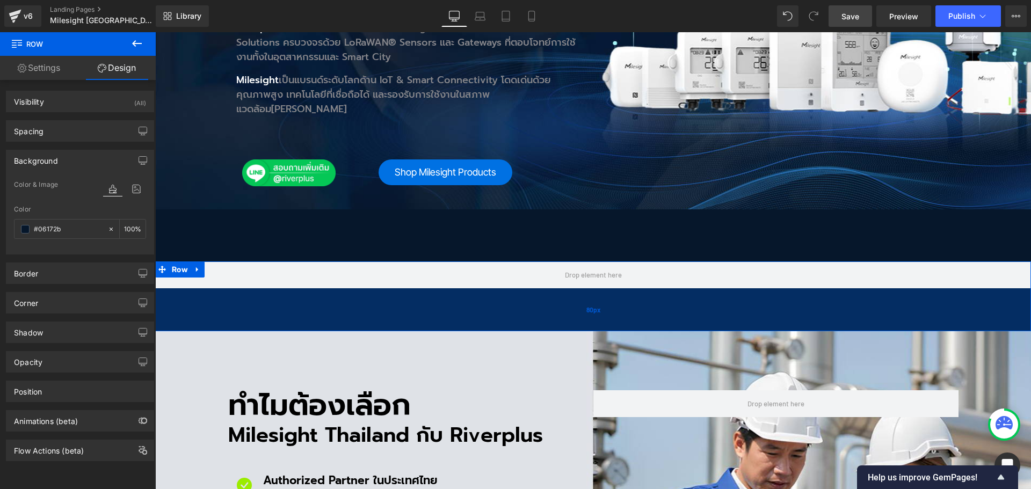
click at [335, 288] on div "80px" at bounding box center [592, 309] width 875 height 43
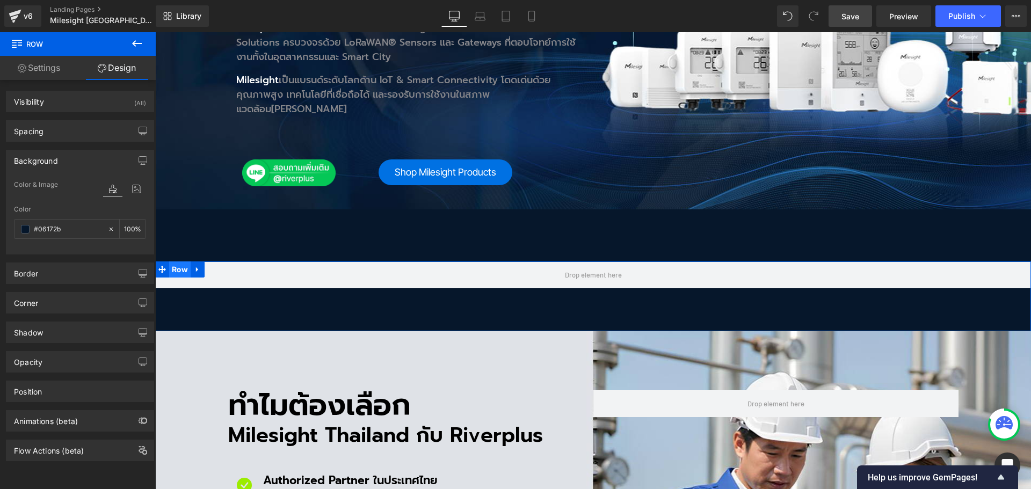
click at [172, 261] on span "Row" at bounding box center [179, 269] width 21 height 16
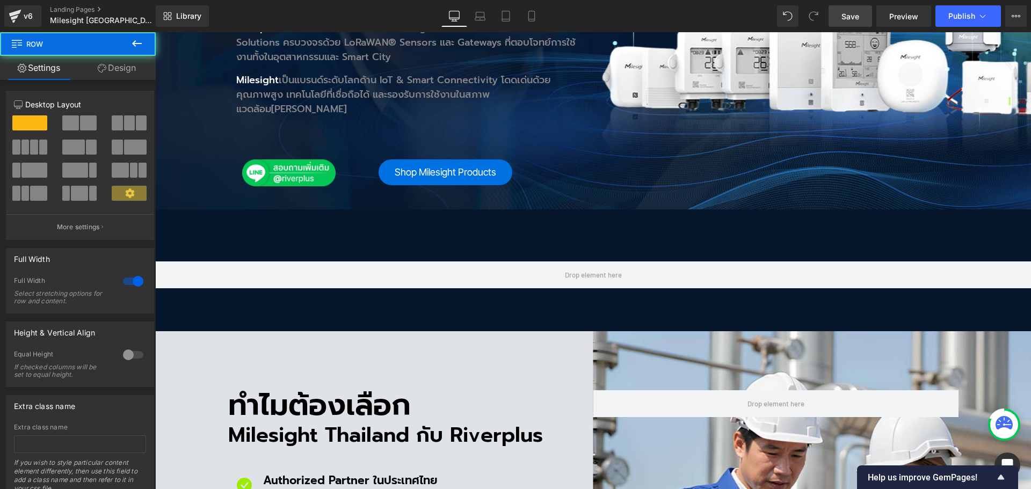
click at [138, 43] on icon at bounding box center [137, 43] width 10 height 6
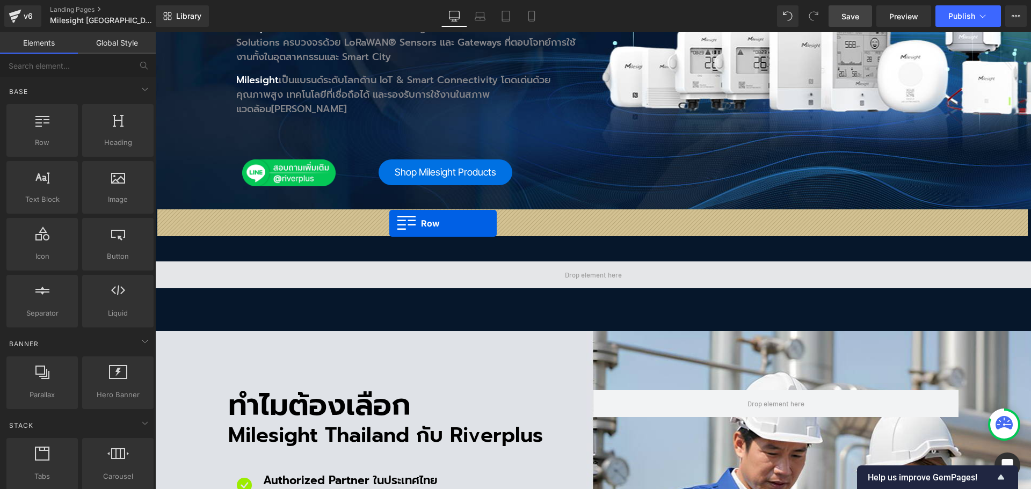
drag, startPoint x: 200, startPoint y: 172, endPoint x: 389, endPoint y: 223, distance: 195.8
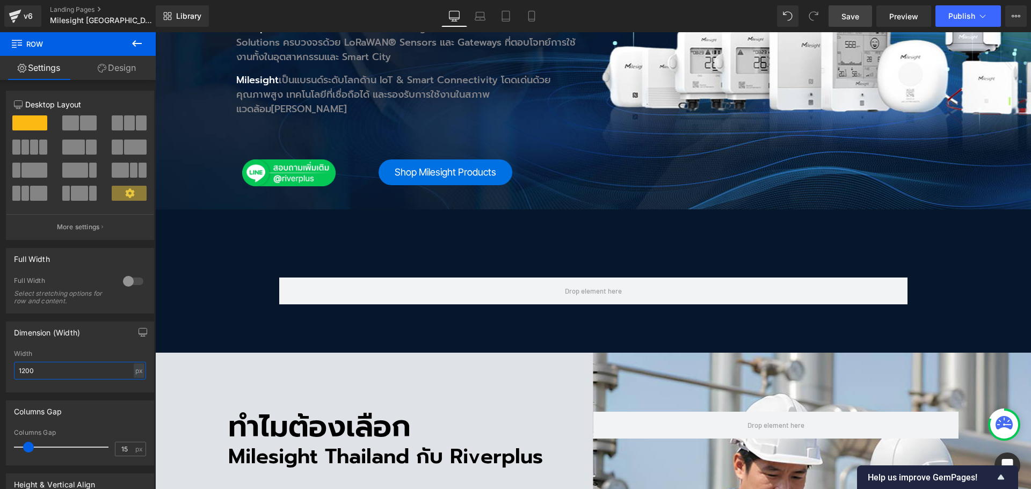
drag, startPoint x: 49, startPoint y: 373, endPoint x: -2, endPoint y: 373, distance: 51.0
click at [0, 373] on html "Row You are previewing how the will restyle your page. You can not edit Element…" at bounding box center [515, 244] width 1031 height 489
type input "1400"
click at [859, 23] on link "Save" at bounding box center [849, 15] width 43 height 21
click at [856, 19] on span "Save" at bounding box center [850, 16] width 18 height 11
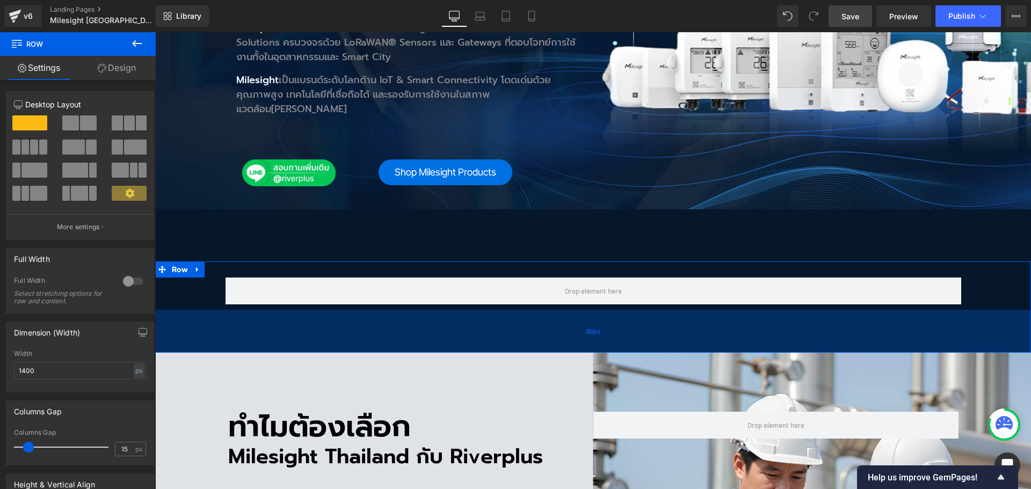
click at [230, 310] on div "80px" at bounding box center [592, 331] width 875 height 43
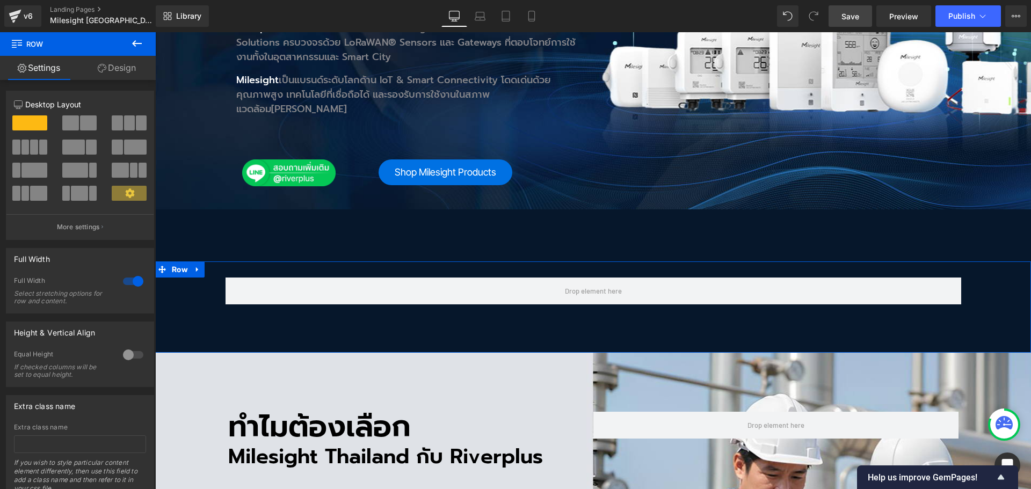
click at [125, 74] on link "Design" at bounding box center [117, 68] width 78 height 24
click at [0, 0] on div "Spacing" at bounding box center [0, 0] width 0 height 0
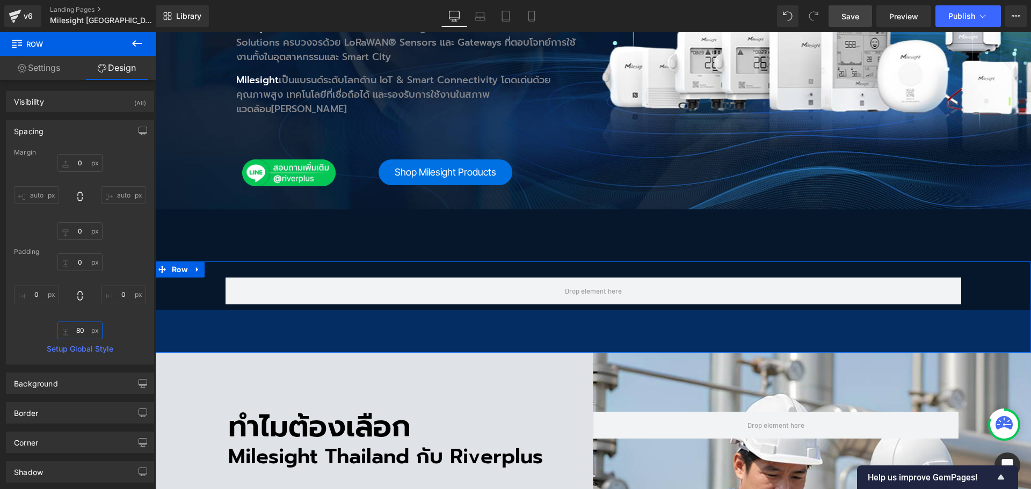
click at [85, 322] on input "text" at bounding box center [79, 331] width 45 height 18
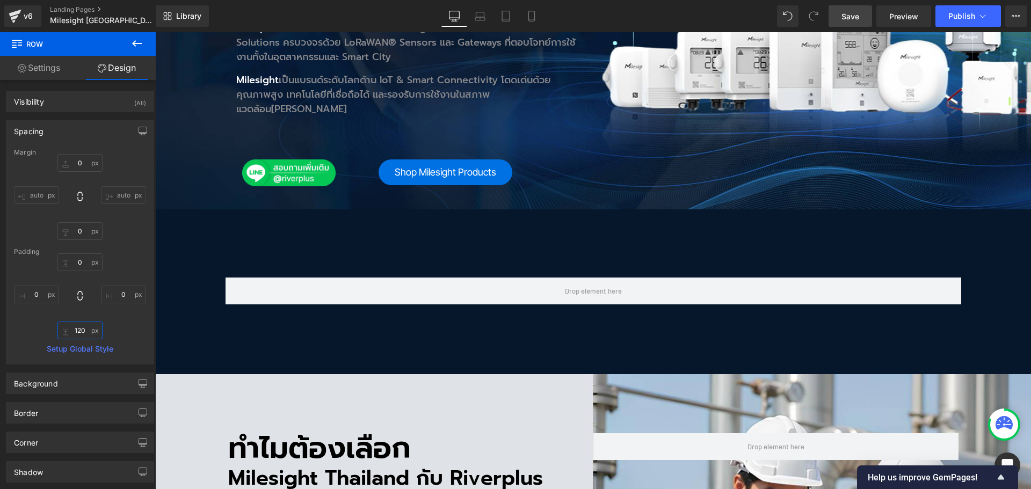
type input "120"
click at [857, 16] on span "Save" at bounding box center [850, 16] width 18 height 11
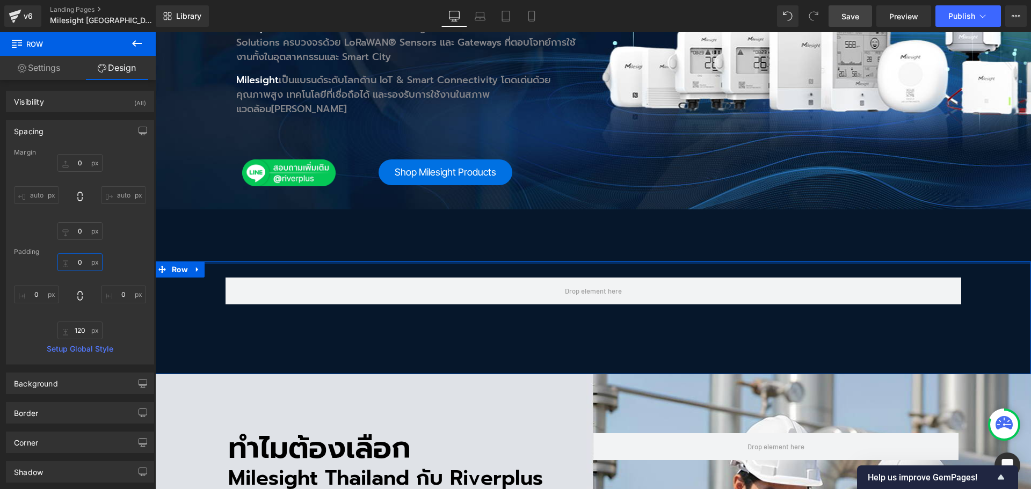
click at [82, 265] on input "text" at bounding box center [79, 262] width 45 height 18
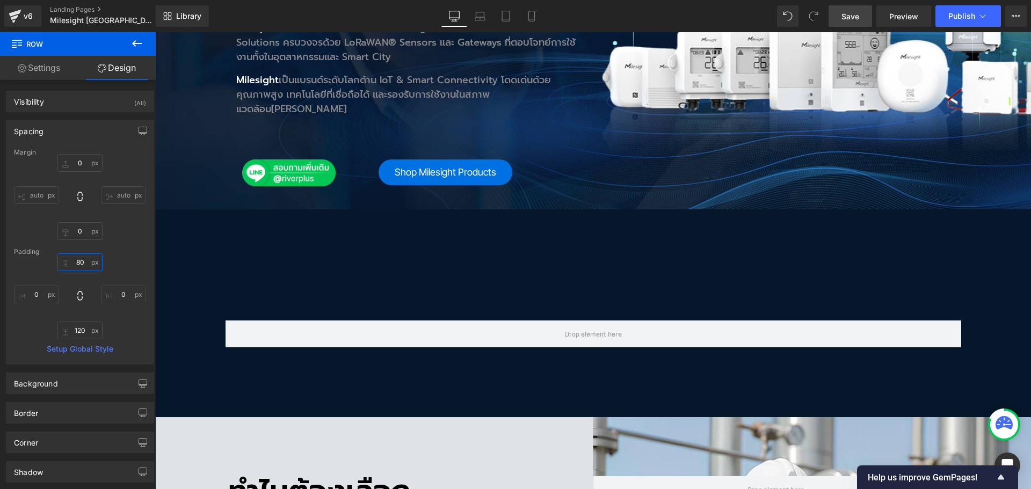
type input "80"
drag, startPoint x: 852, startPoint y: 18, endPoint x: 493, endPoint y: 175, distance: 391.8
click at [852, 18] on span "Save" at bounding box center [850, 16] width 18 height 11
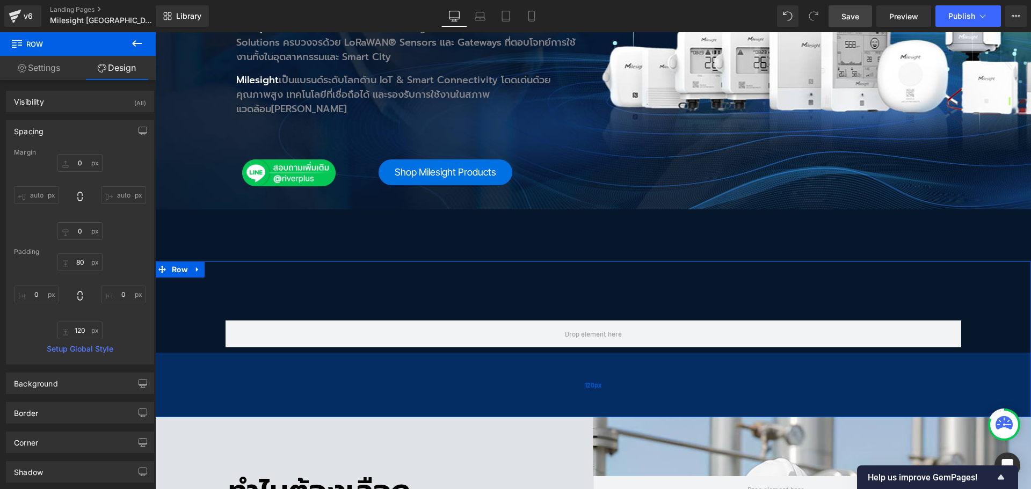
click at [257, 353] on div "120px" at bounding box center [592, 385] width 875 height 64
click at [85, 331] on input "120" at bounding box center [79, 331] width 45 height 18
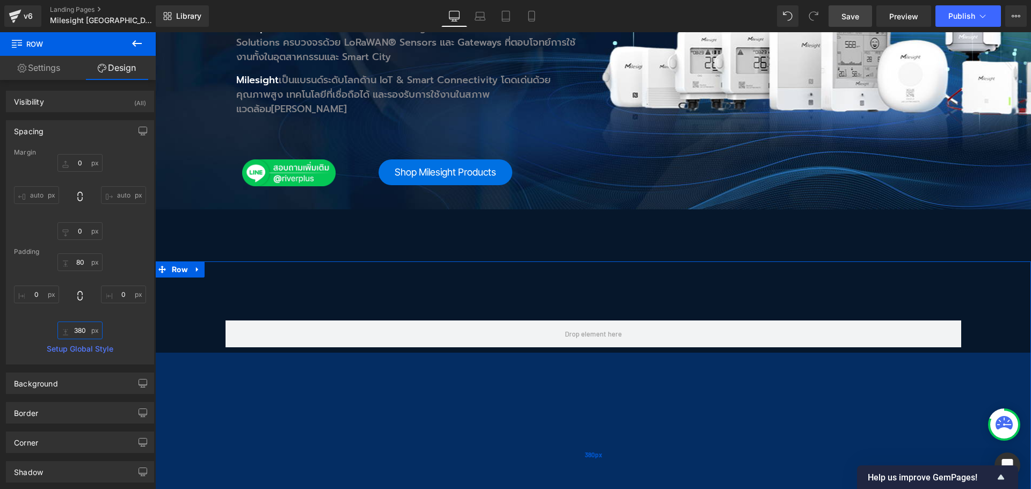
scroll to position [483, 0]
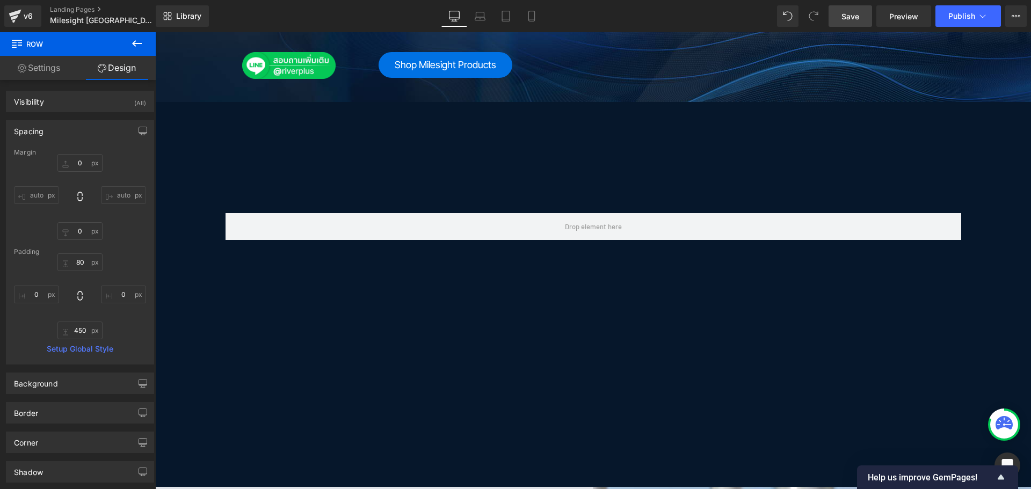
click at [843, 12] on span "Save" at bounding box center [850, 16] width 18 height 11
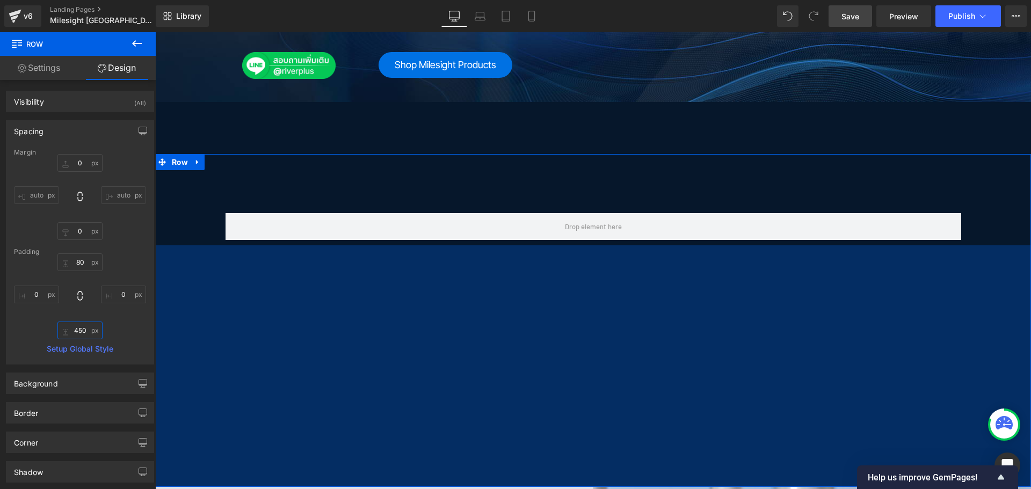
click at [87, 326] on input "450" at bounding box center [79, 331] width 45 height 18
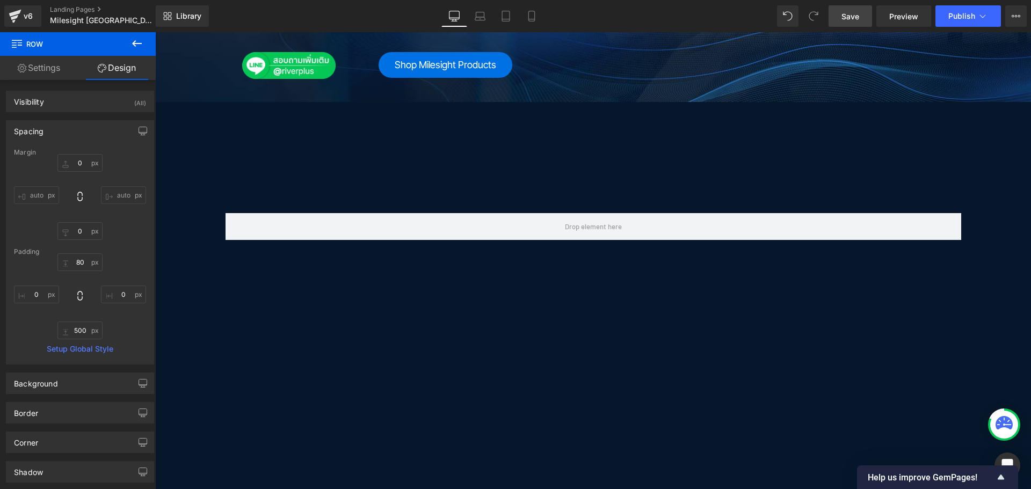
click at [853, 20] on span "Save" at bounding box center [850, 16] width 18 height 11
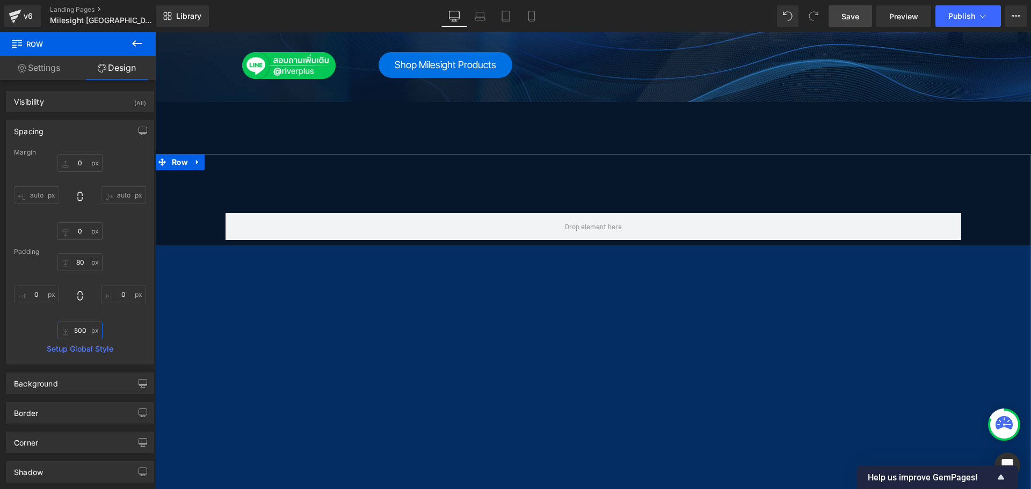
click at [76, 334] on input "500" at bounding box center [79, 331] width 45 height 18
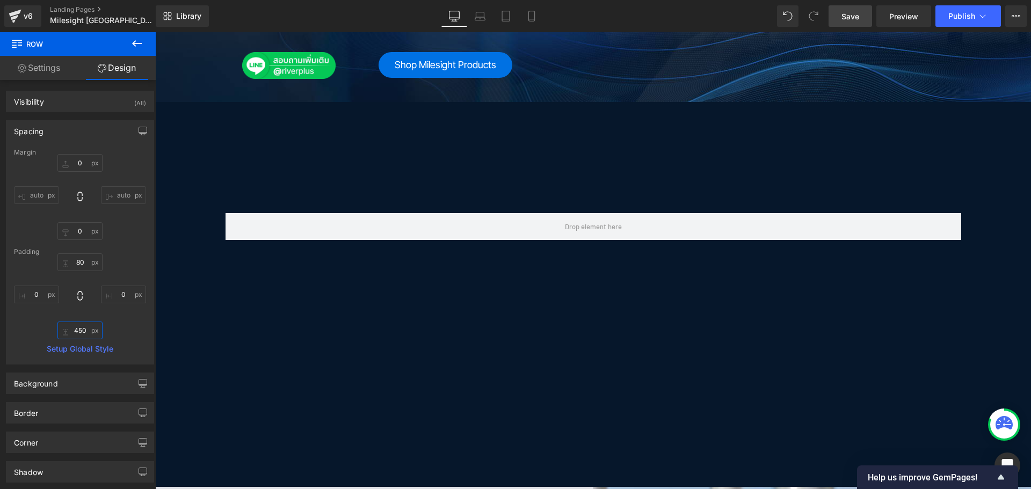
type input "450"
click at [855, 19] on span "Save" at bounding box center [850, 16] width 18 height 11
